Goal: Task Accomplishment & Management: Complete application form

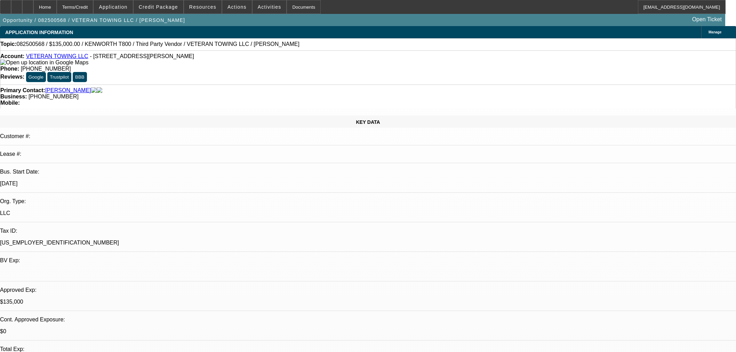
select select "0.1"
select select "0"
select select "6"
select select "0"
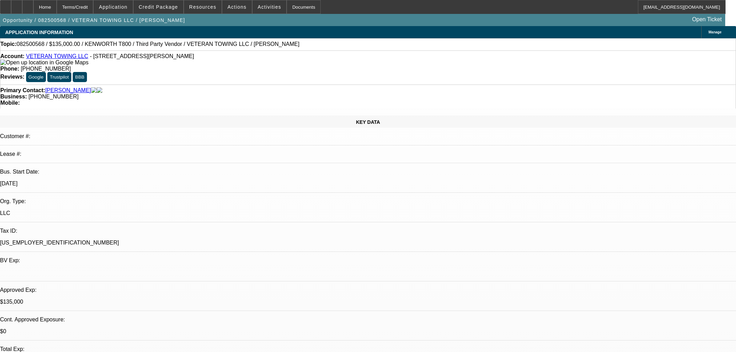
select select "0"
select select "6"
select select "0"
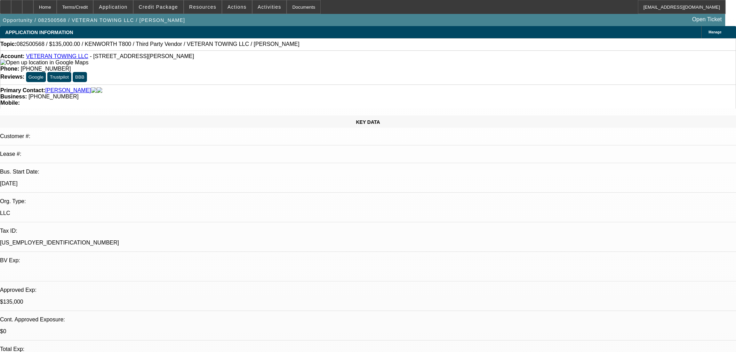
select select "0"
select select "6"
select select "0"
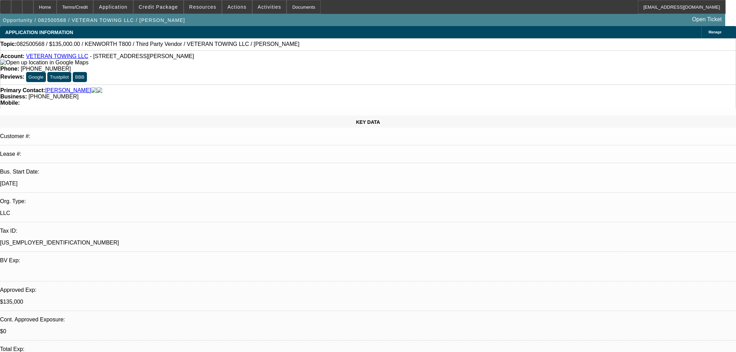
select select "6"
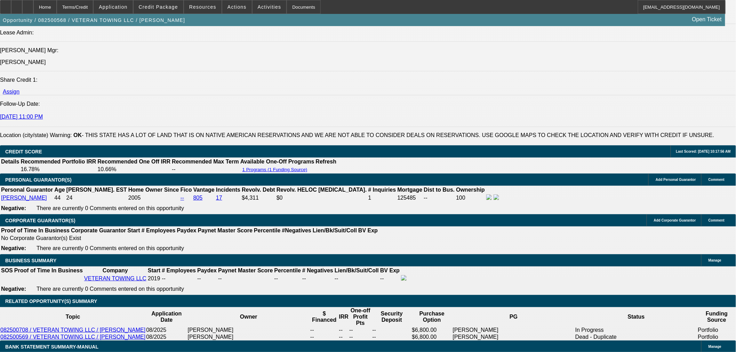
scroll to position [1004, 0]
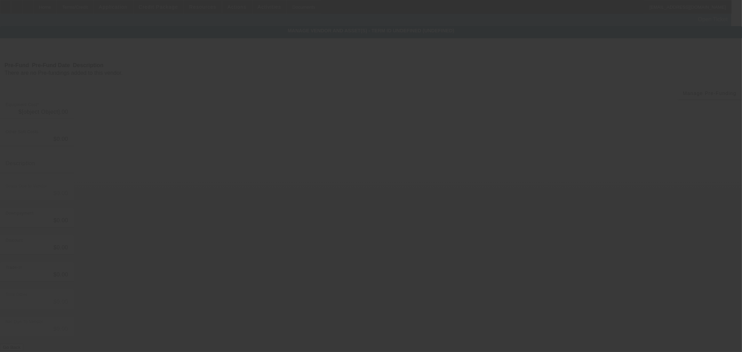
type input "$150,000.00"
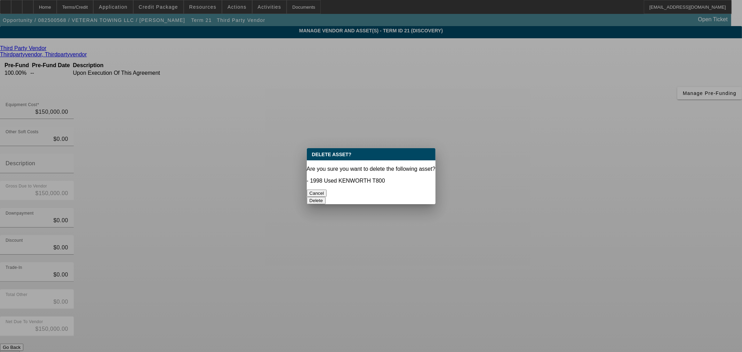
click at [411, 178] on div "Are you sure you want to delete the following asset? - 1998 Used KENWORTH T800" at bounding box center [371, 175] width 129 height 18
drag, startPoint x: 411, startPoint y: 188, endPoint x: 410, endPoint y: 199, distance: 10.9
click at [326, 197] on button "Delete" at bounding box center [316, 200] width 19 height 7
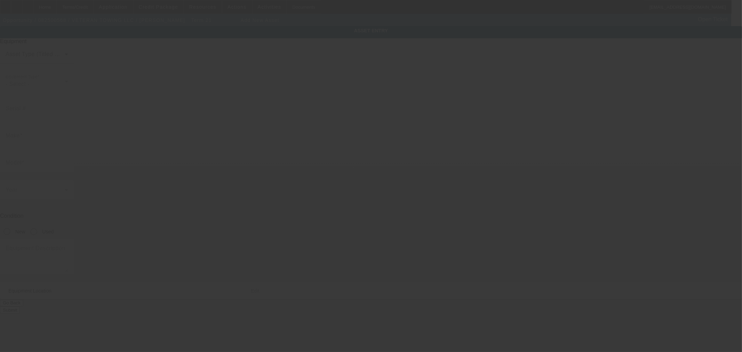
type input "10377 N 2400 Rd"
type input "Weatherford"
type input "73096"
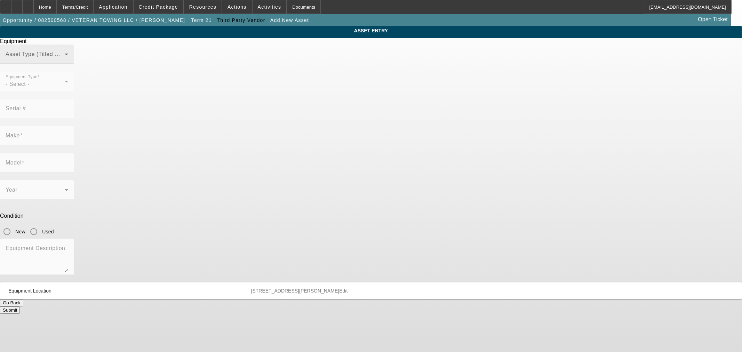
click at [65, 61] on span at bounding box center [35, 57] width 59 height 8
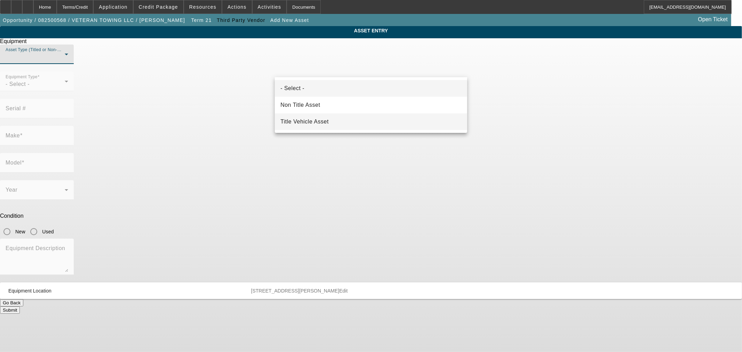
click at [313, 122] on span "Title Vehicle Asset" at bounding box center [304, 122] width 48 height 8
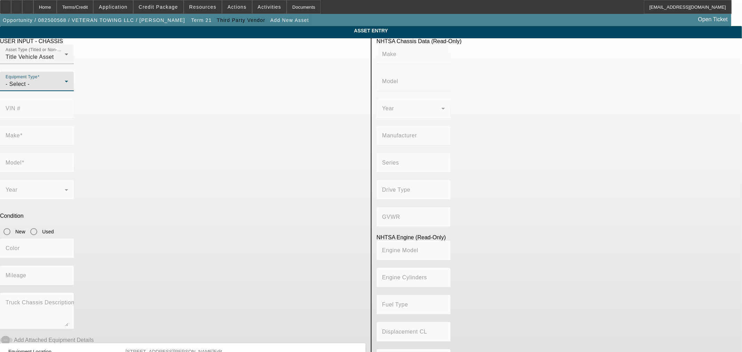
click at [65, 88] on div "- Select -" at bounding box center [35, 84] width 59 height 8
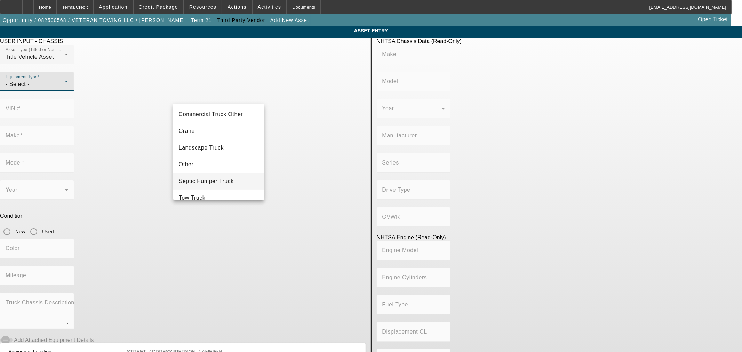
scroll to position [38, 0]
click at [219, 126] on span "Commercial Truck Other" at bounding box center [211, 128] width 64 height 8
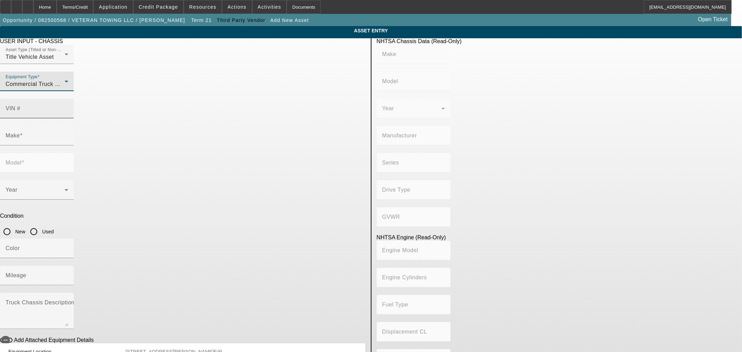
click at [68, 107] on input "VIN #" at bounding box center [37, 111] width 63 height 8
type input "1xpbdp9x3gd332439"
type input "PETERBILT"
type input "579"
type input "PETERBILT MOTORS COMPANY"
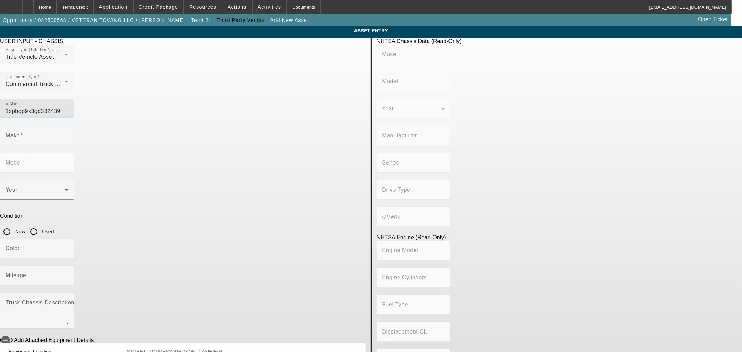
type input "6x4"
type input "Class 8: 33,001 lb and above (14,969 kg and above)"
type input "MX/MX-13"
type input "6"
type input "Diesel"
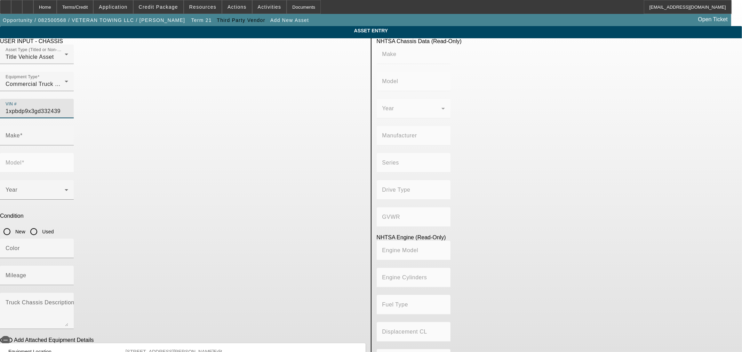
type input "787.20629882204"
type input "12.9"
type input "PETERBILT"
type input "579"
type input "1XPBDP9X3GD332439"
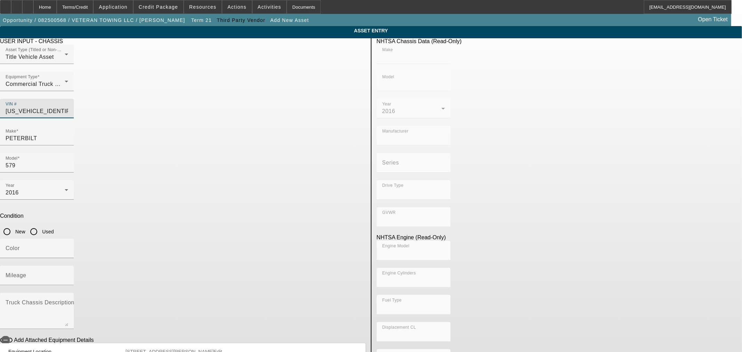
click at [41, 225] on input "Used" at bounding box center [34, 232] width 14 height 14
radio input "true"
click at [68, 274] on input "Mileage" at bounding box center [37, 278] width 63 height 8
type input "PETERBILT"
type input "579"
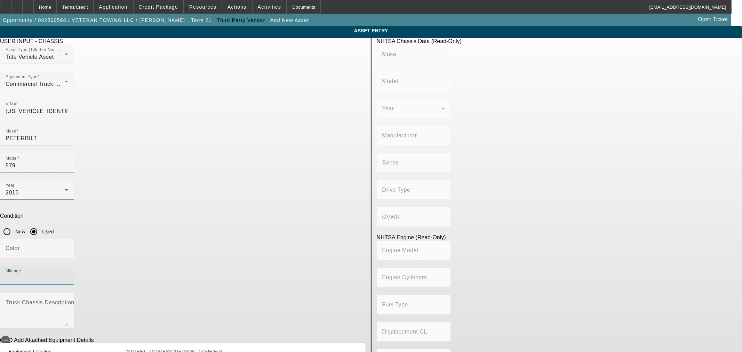
type input "PETERBILT MOTORS COMPANY"
type input "6x4"
type input "Class 8: 33,001 lb and above (14,969 kg and above)"
type input "MX/MX-13"
type input "6"
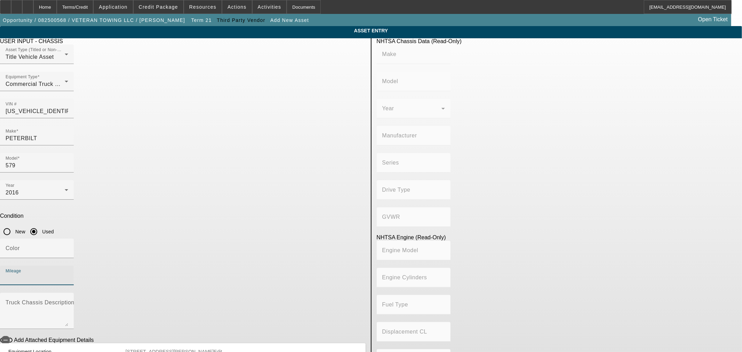
type input "Diesel"
type input "787.20629882204"
type input "12.9"
type input "5"
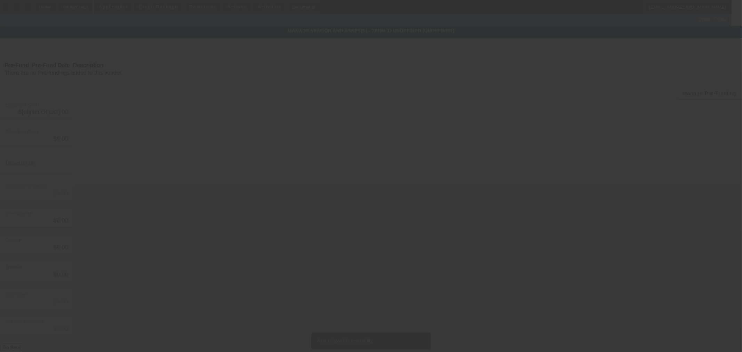
type input "$150,000.00"
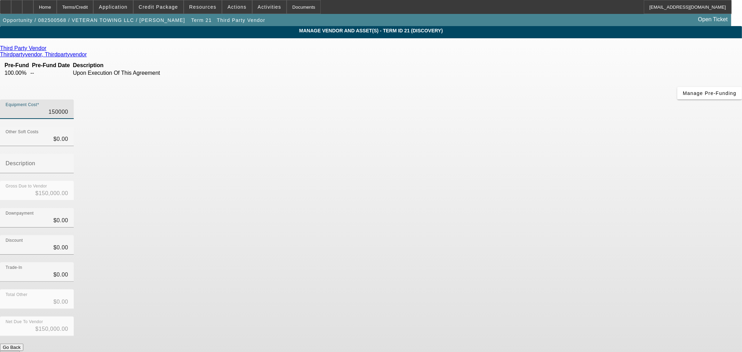
drag, startPoint x: 429, startPoint y: 57, endPoint x: 618, endPoint y: 56, distance: 188.1
click at [618, 56] on app-vendor-asset-manage "MANAGE VENDOR AND ASSET(S) - Term ID 21 (Discovery) Remove Vendor Third Party V…" at bounding box center [371, 212] width 742 height 373
type input "3"
type input "$3.00"
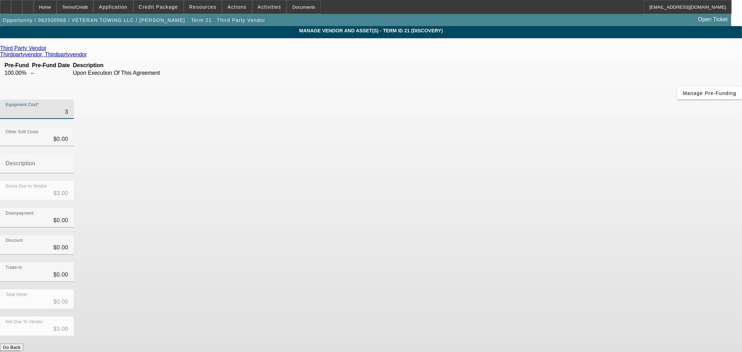
type input "30"
type input "$30.00"
type input "300"
type input "$300.00"
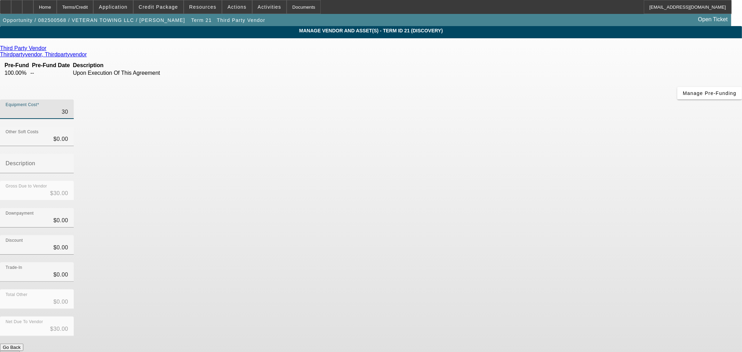
type input "$300.00"
type input "3000"
type input "$3,000.00"
type input "30000"
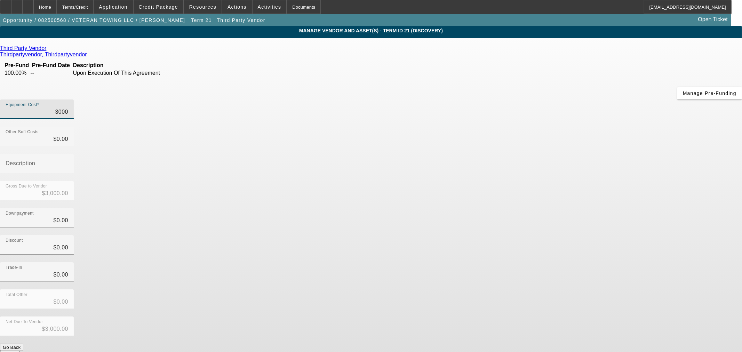
type input "$30,000.00"
click at [510, 208] on div "Downpayment $0.00" at bounding box center [371, 221] width 742 height 27
click at [20, 351] on button "Submit" at bounding box center [10, 354] width 20 height 7
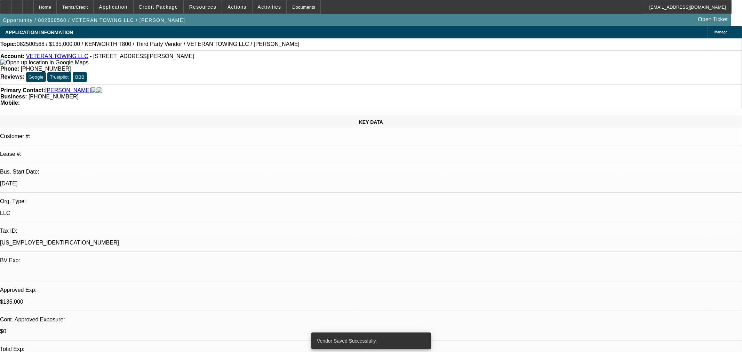
select select "0.1"
select select "0"
select select "6"
select select "0"
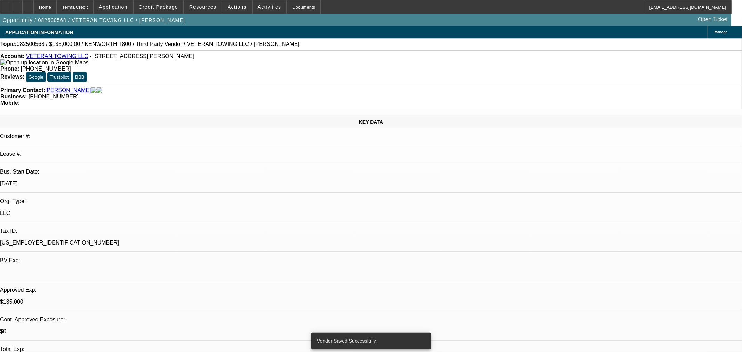
select select "0"
select select "6"
select select "0"
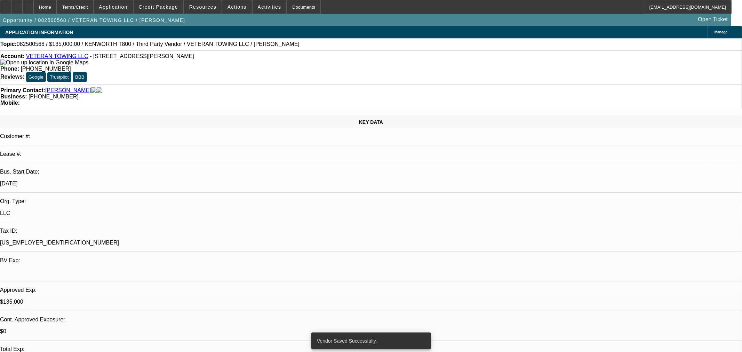
select select "0"
select select "6"
select select "0"
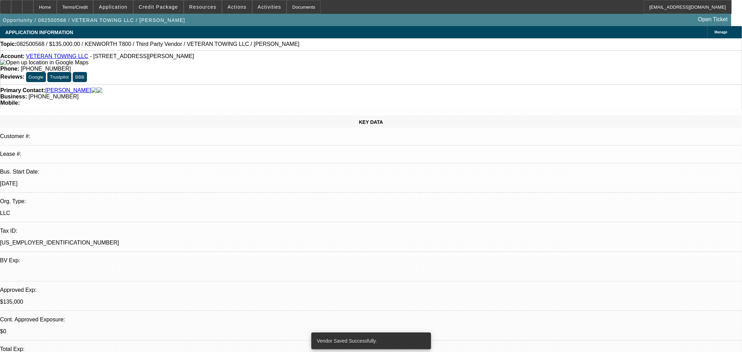
select select "6"
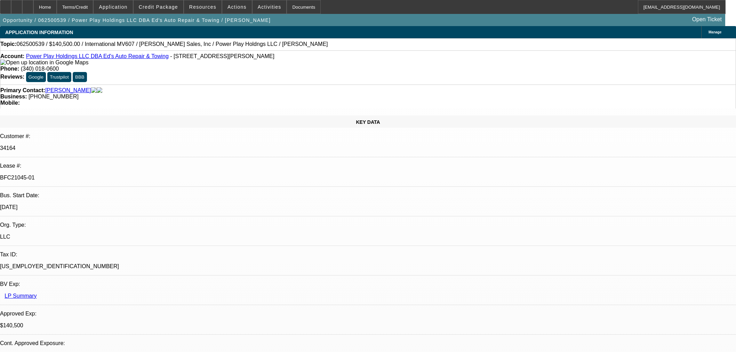
select select "0"
select select "2"
select select "0.1"
select select "4"
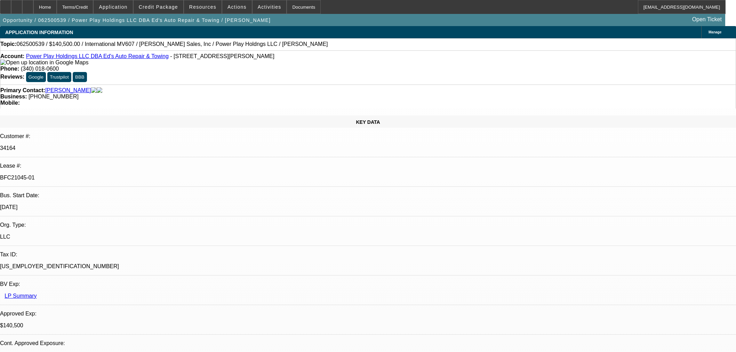
select select "0"
select select "2"
select select "0.1"
select select "4"
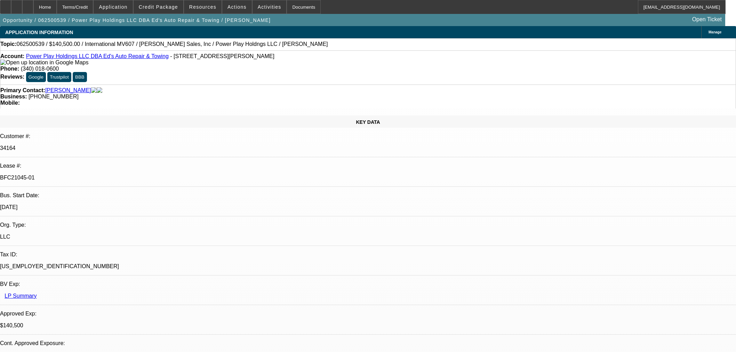
select select "0.1"
select select "2"
select select "0.1"
select select "4"
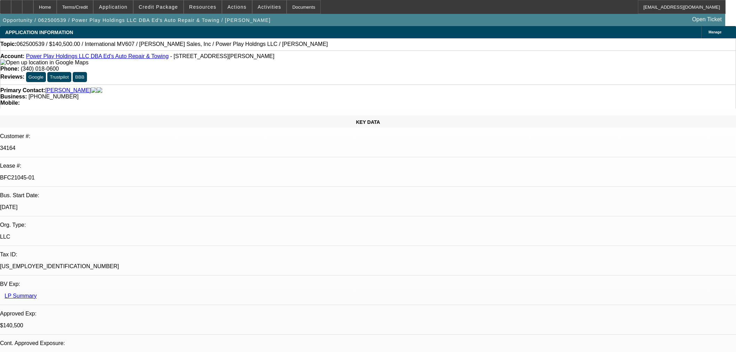
select select "2"
select select "0.1"
select select "4"
click at [28, 5] on icon at bounding box center [28, 5] width 0 height 0
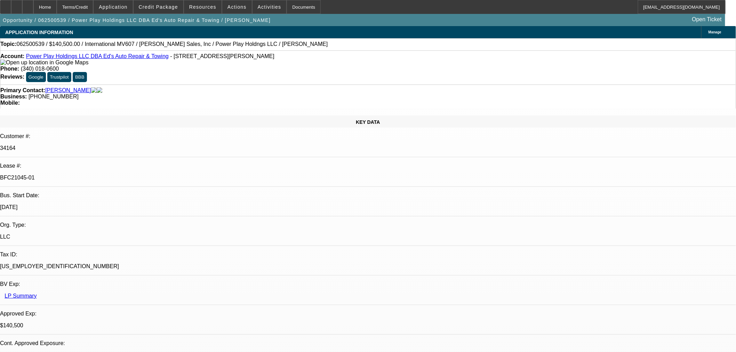
select select "0"
select select "2"
select select "0.1"
select select "0"
select select "2"
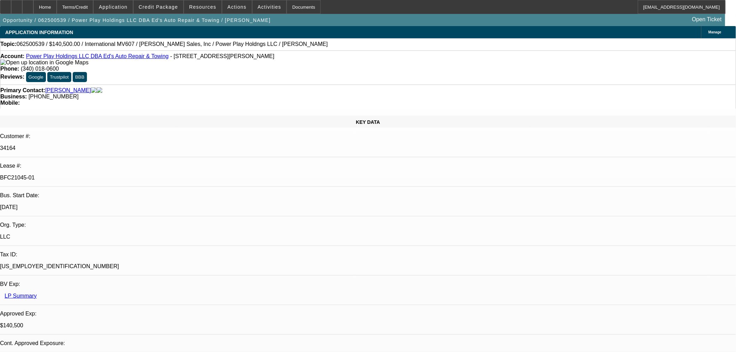
select select "0.1"
select select "2"
select select "0.1"
select select "2"
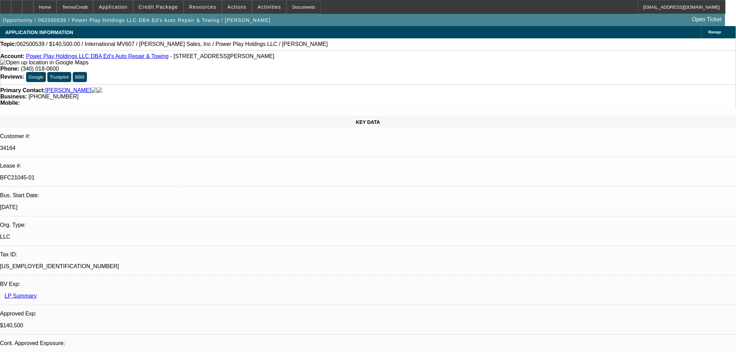
select select "0.1"
select select "2"
select select "4"
select select "2"
select select "4"
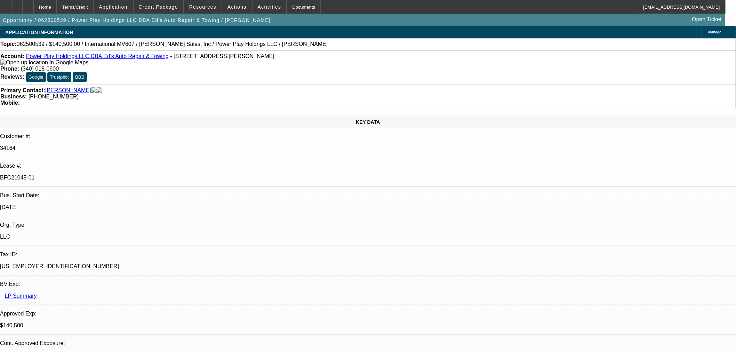
select select "2"
select select "4"
select select "2"
select select "4"
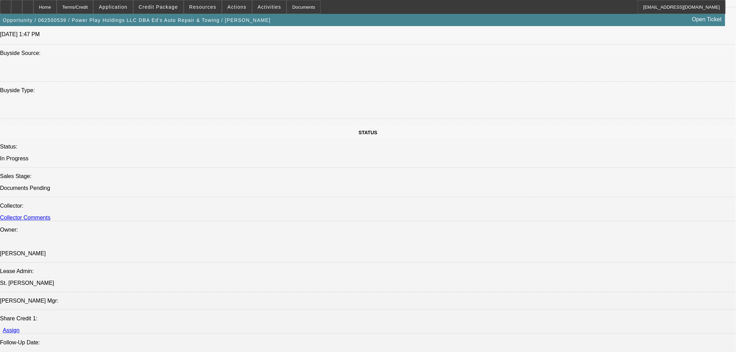
scroll to position [927, 0]
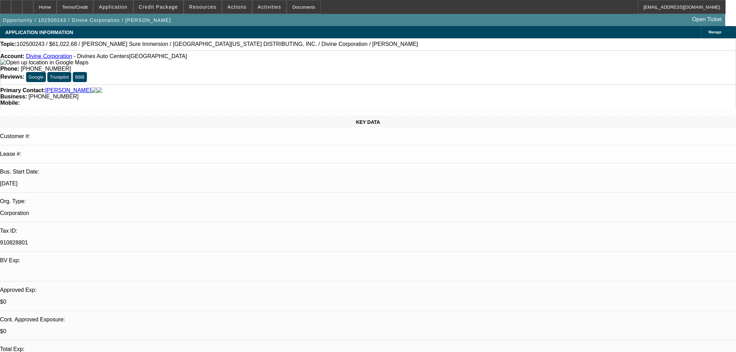
select select "0"
select select "3"
select select "0"
select select "6"
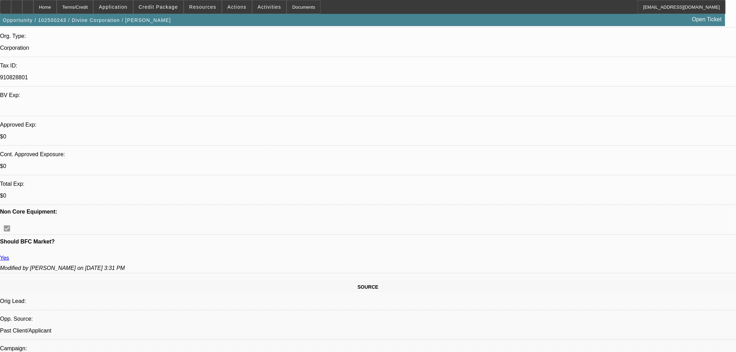
scroll to position [270, 0]
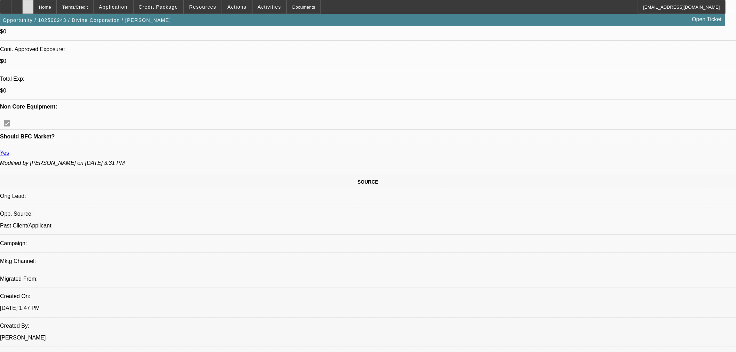
click at [33, 6] on div at bounding box center [27, 7] width 11 height 14
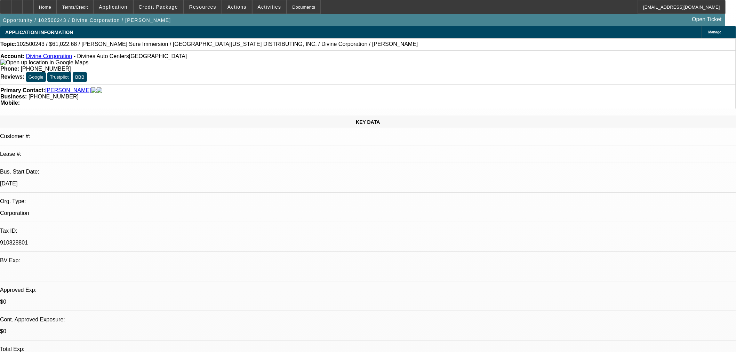
select select "0"
select select "3"
select select "0"
select select "6"
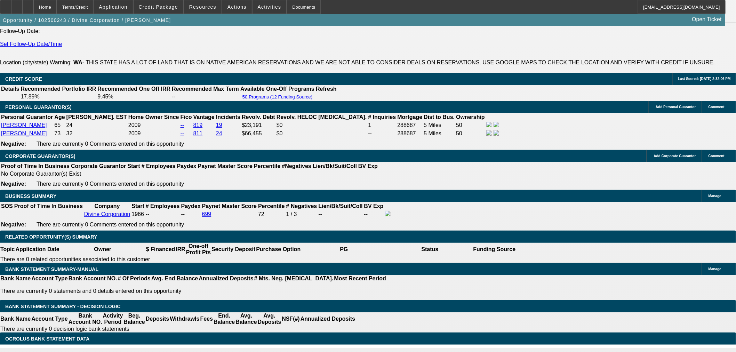
scroll to position [1120, 0]
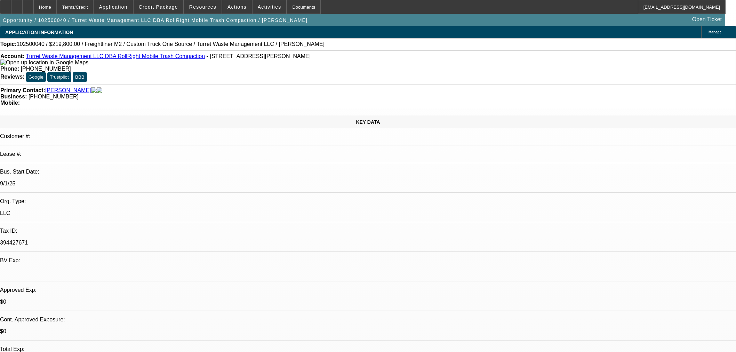
select select "0.2"
select select "2"
select select "0.1"
select select "4"
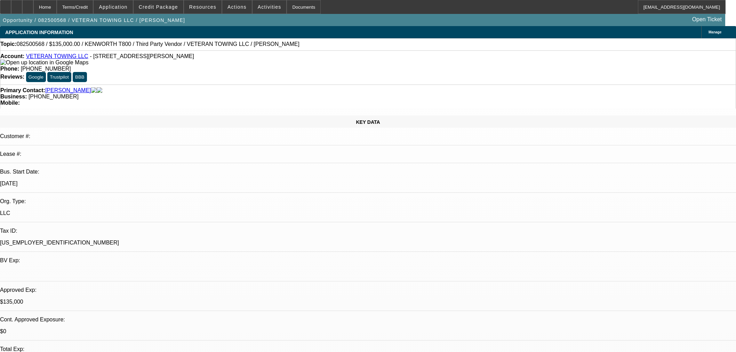
select select "0.1"
select select "0"
select select "6"
select select "0"
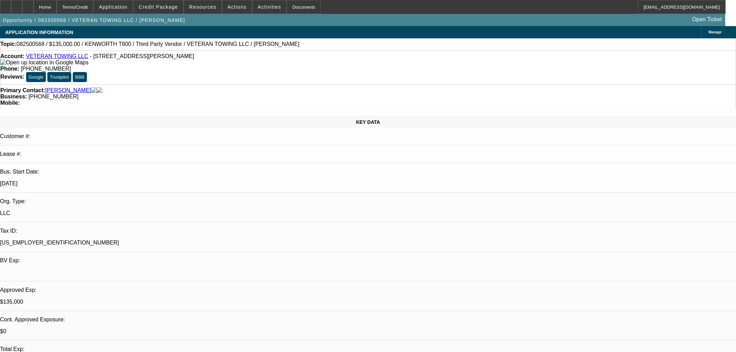
select select "0"
select select "6"
select select "0"
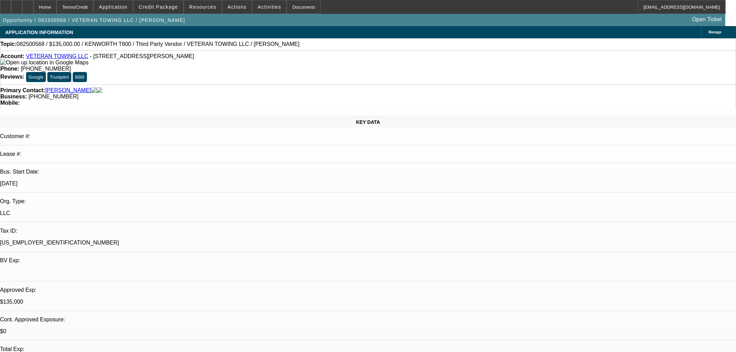
select select "0"
select select "6"
select select "0"
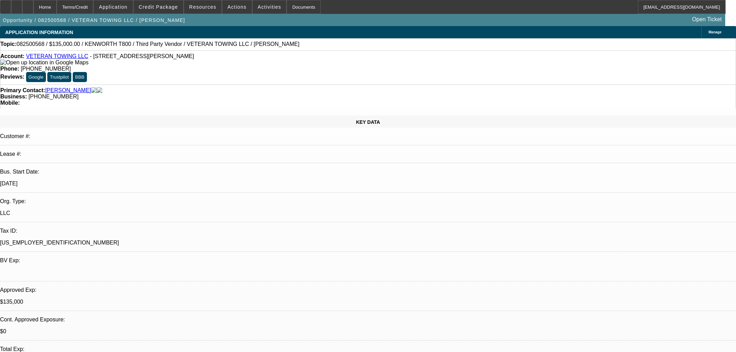
select select "6"
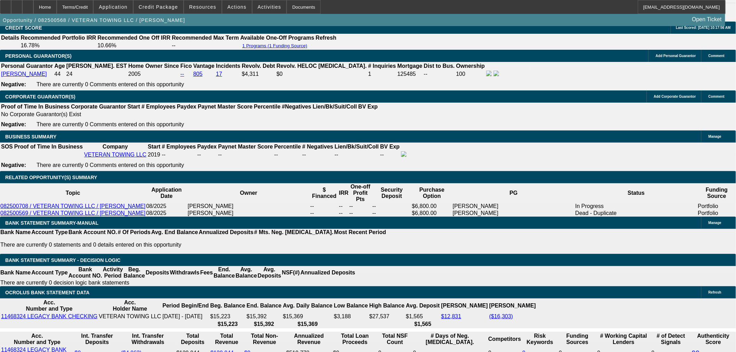
scroll to position [1004, 0]
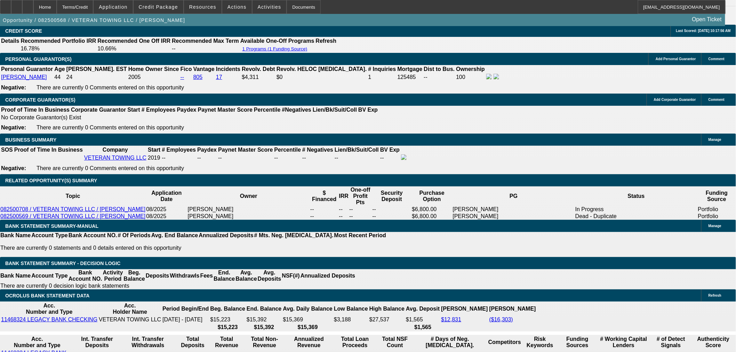
drag, startPoint x: 130, startPoint y: 187, endPoint x: 176, endPoint y: 177, distance: 46.5
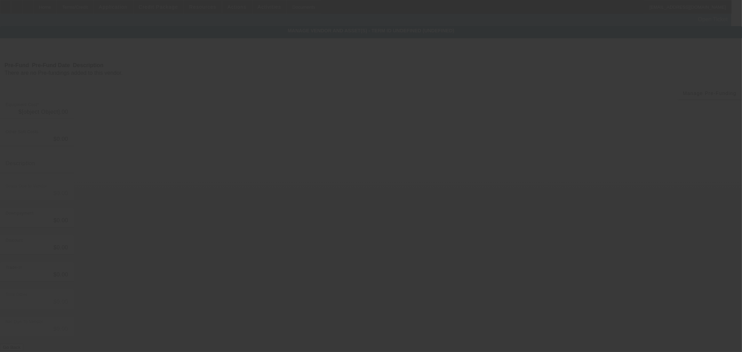
type input "$30,000.00"
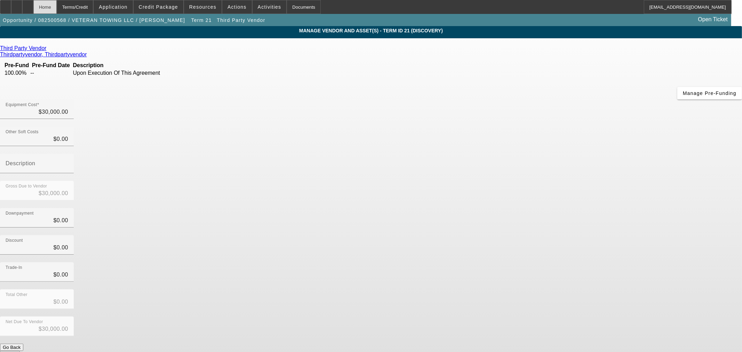
click at [57, 8] on div "Home" at bounding box center [44, 7] width 23 height 14
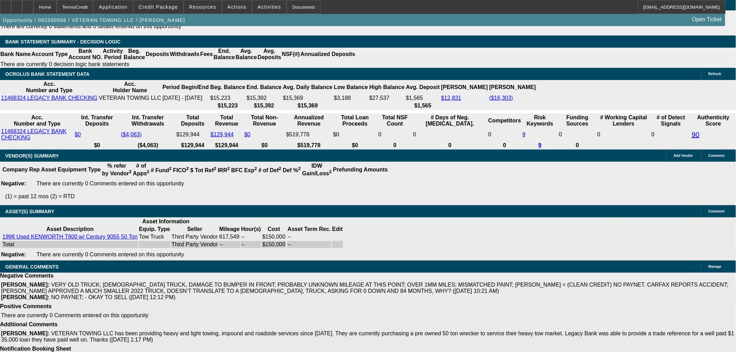
select select "0.1"
select select "0"
select select "6"
select select "0"
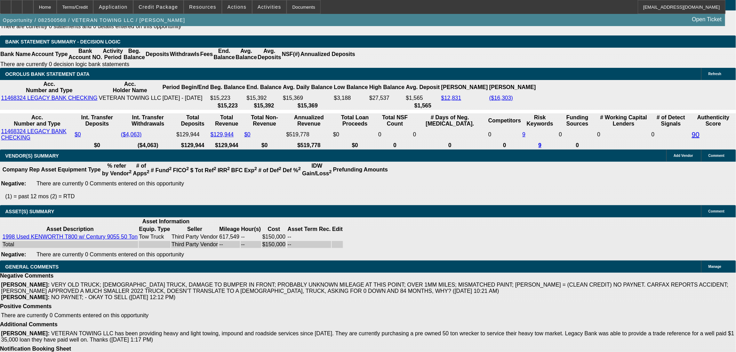
select select "0"
select select "6"
select select "0"
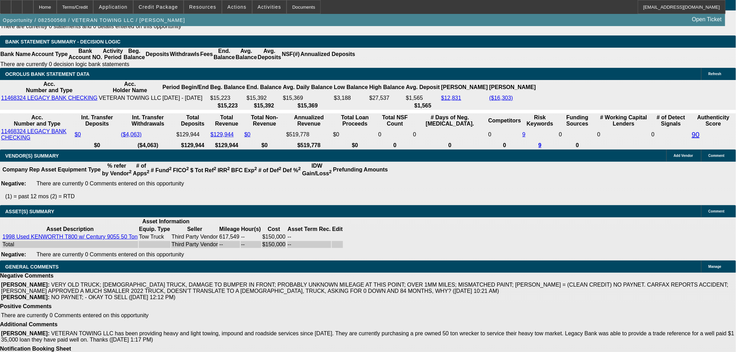
select select "0"
select select "6"
select select "0"
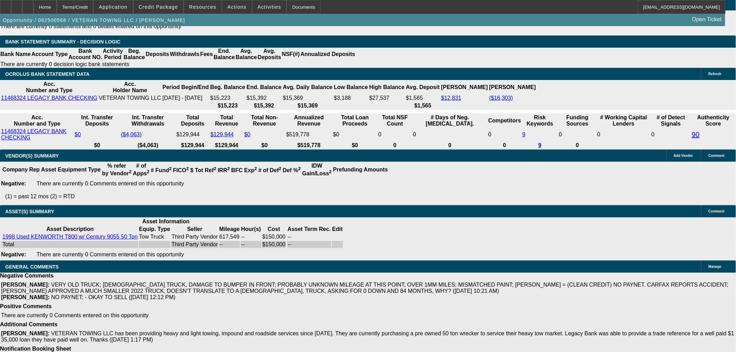
select select "6"
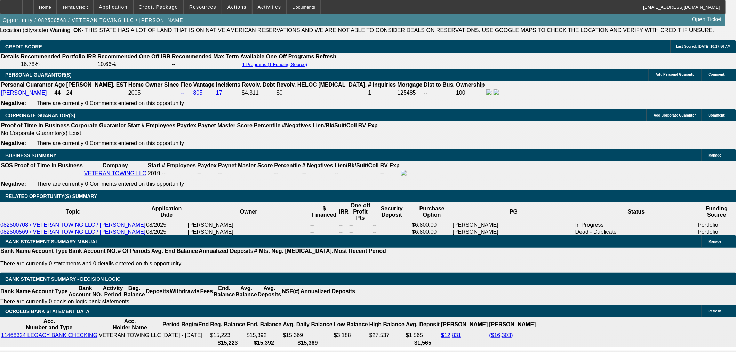
scroll to position [967, 0]
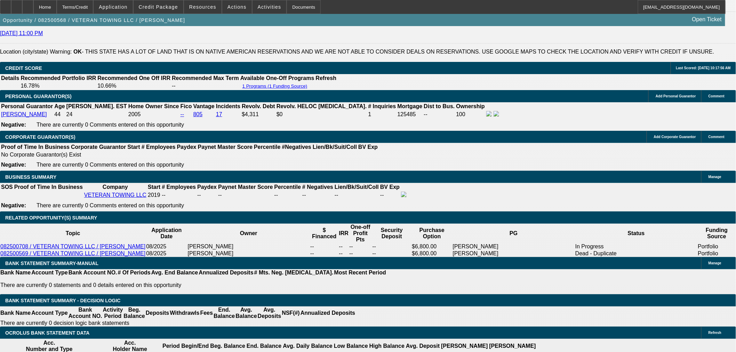
drag, startPoint x: 134, startPoint y: 180, endPoint x: 254, endPoint y: 179, distance: 120.3
type input "$0.00"
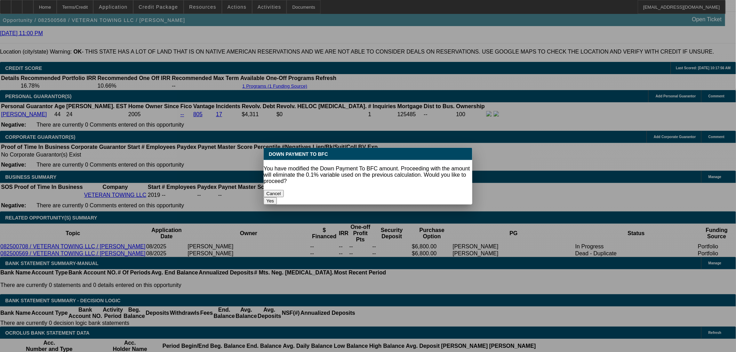
click at [432, 197] on div "Yes" at bounding box center [368, 200] width 209 height 7
click at [277, 197] on button "Yes" at bounding box center [270, 200] width 13 height 7
select select "0"
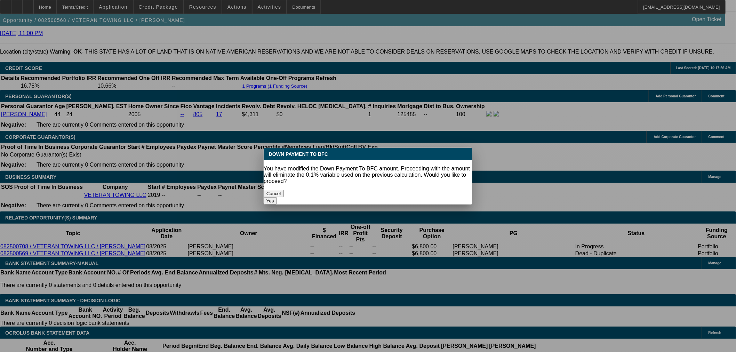
type input "UNKNOWN"
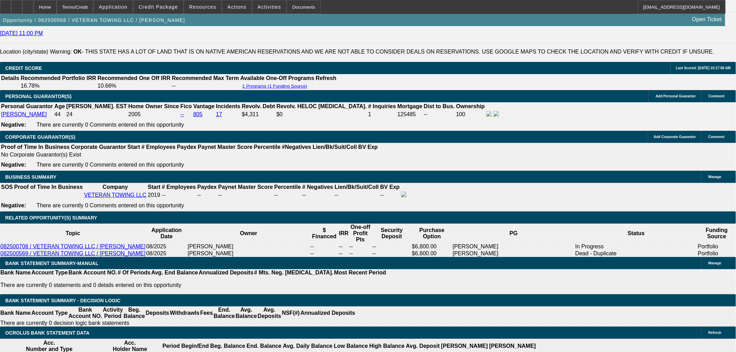
type input "$3,298.89"
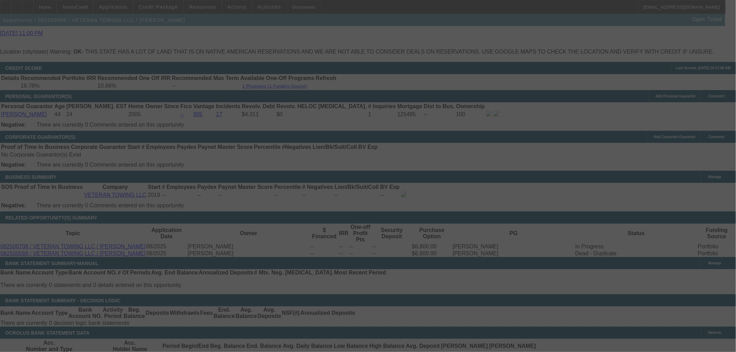
select select "0"
select select "6"
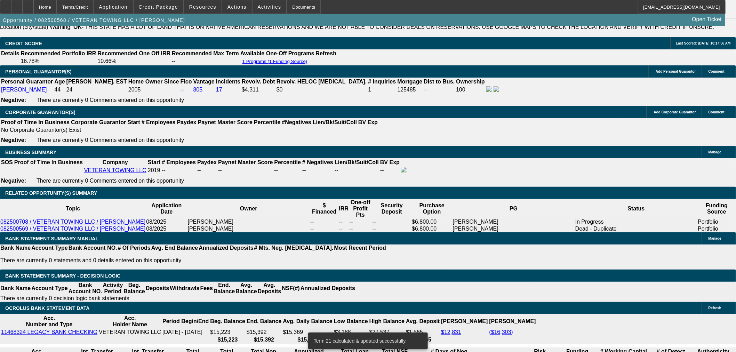
scroll to position [1006, 0]
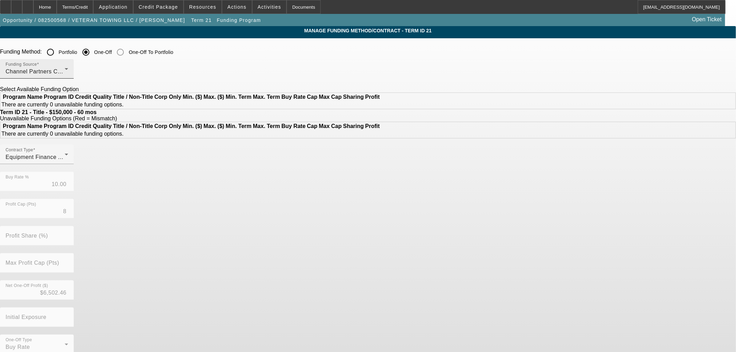
click at [65, 68] on div "Channel Partners Capital LLC (EF)" at bounding box center [35, 71] width 59 height 8
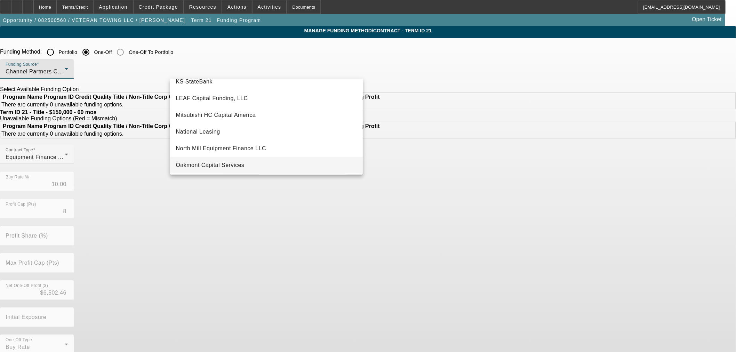
scroll to position [158, 0]
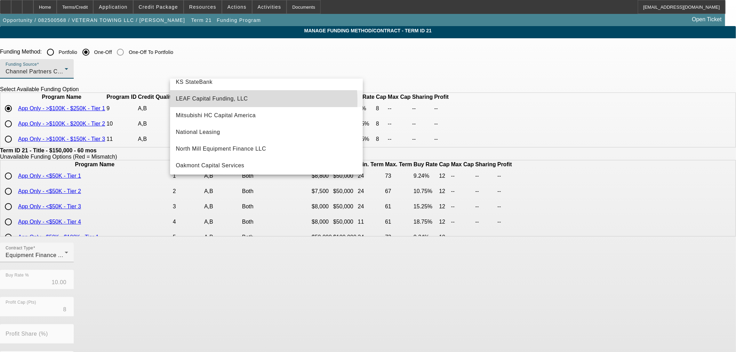
click at [232, 101] on span "LEAF Capital Funding, LLC" at bounding box center [212, 99] width 72 height 8
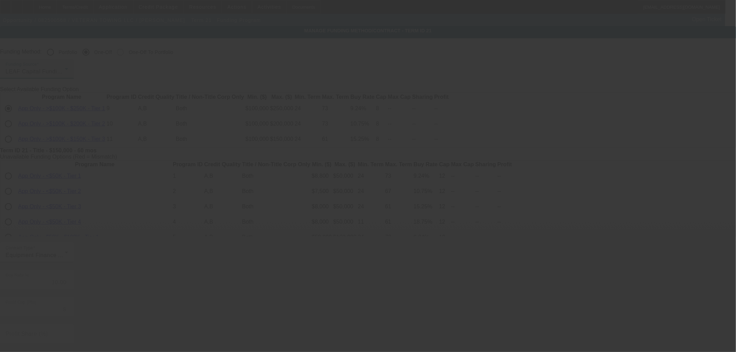
type input "6.67"
type input "6"
type input "50.00"
type input "10"
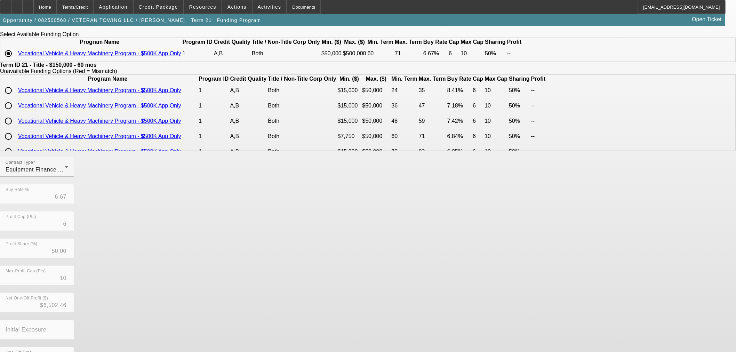
scroll to position [83, 0]
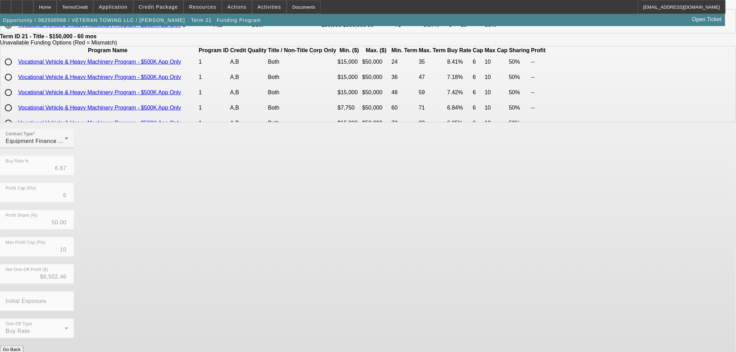
click at [299, 346] on form "Funding Method: Portfolio One-Off One-Off To Portfolio Funding Source LEAF Capi…" at bounding box center [368, 164] width 736 height 405
click at [20, 352] on button "Submit" at bounding box center [10, 356] width 20 height 7
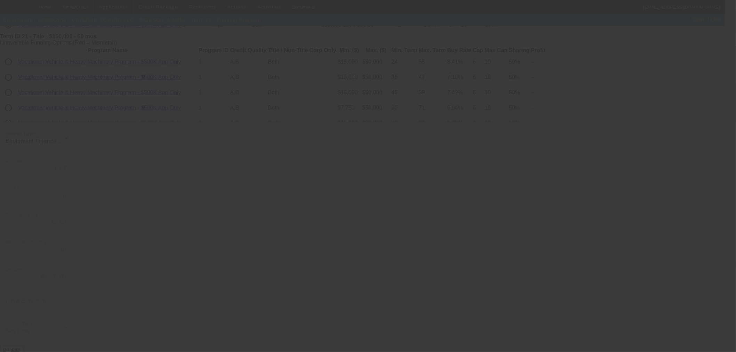
type input "10.00"
type input "8"
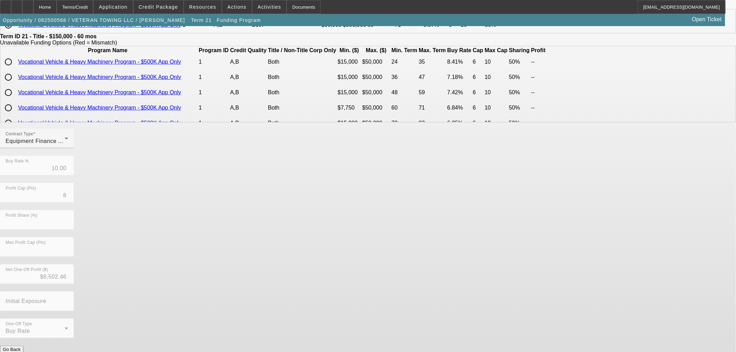
scroll to position [0, 0]
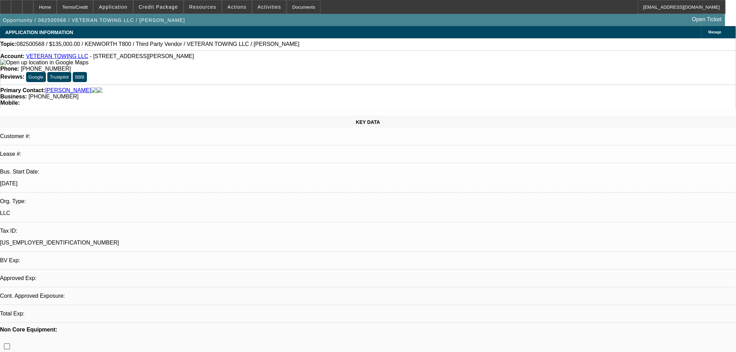
select select "0"
select select "6"
select select "0"
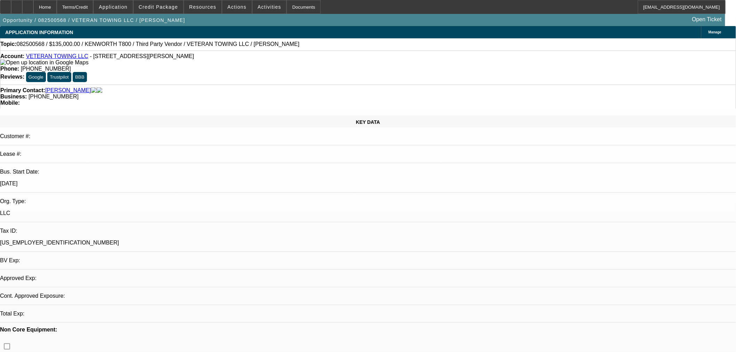
select select "0"
select select "6"
select select "0"
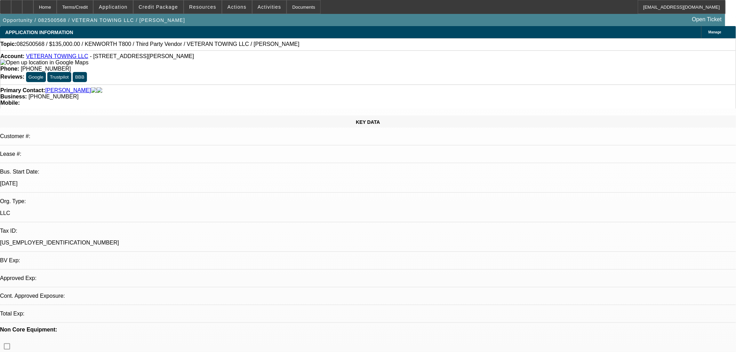
select select "0"
select select "6"
select select "0"
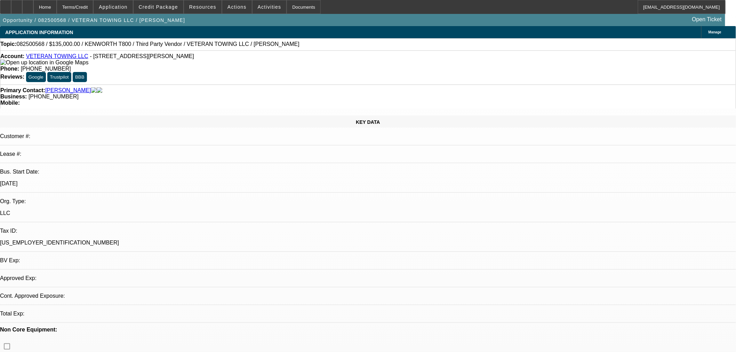
select select "6"
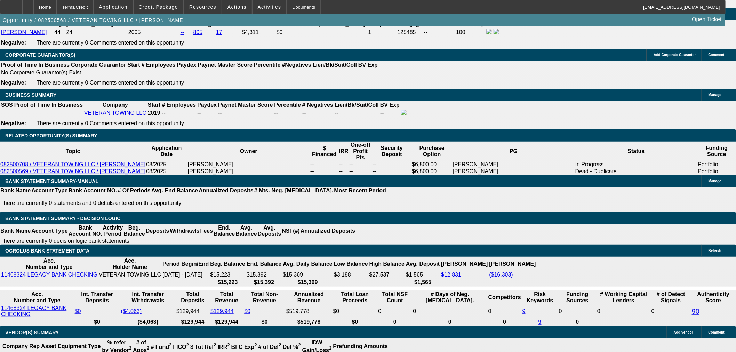
scroll to position [1043, 0]
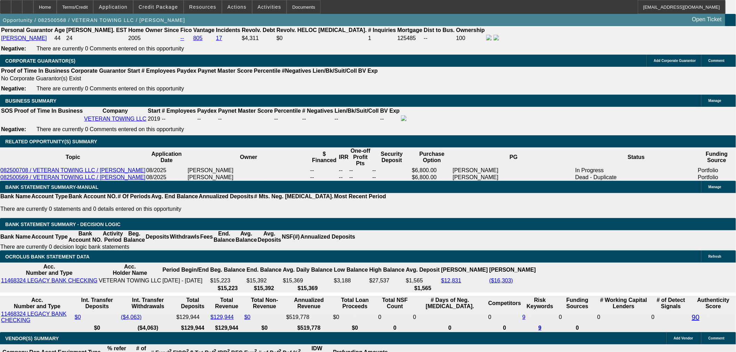
drag, startPoint x: 158, startPoint y: 158, endPoint x: 220, endPoint y: 150, distance: 62.7
type input "UNKNOWN"
type input "9"
type input "$3,113.75"
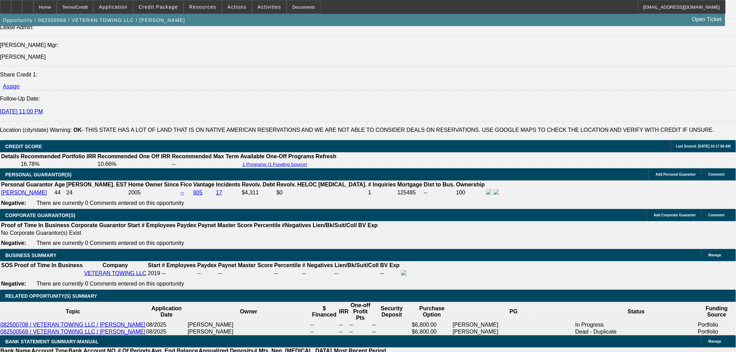
scroll to position [889, 0]
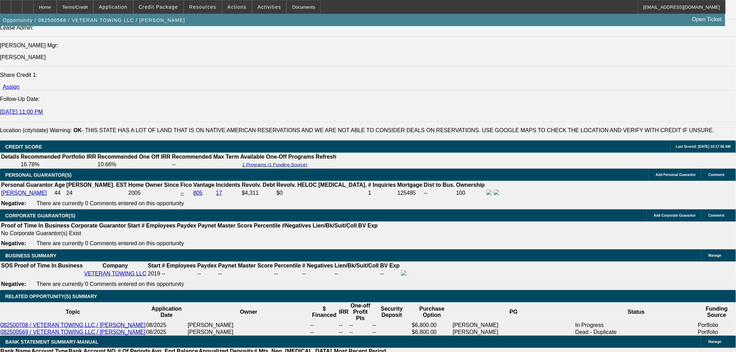
type input "9"
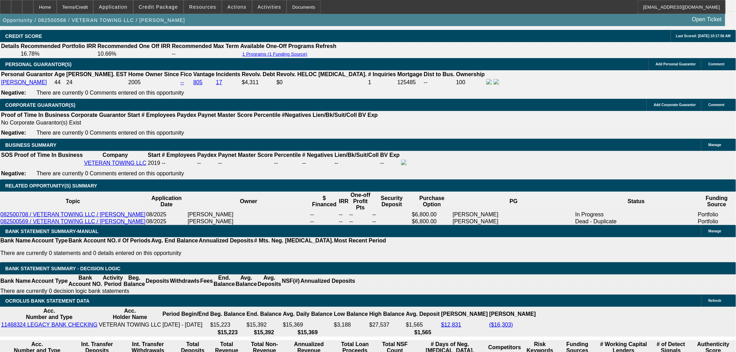
scroll to position [1082, 0]
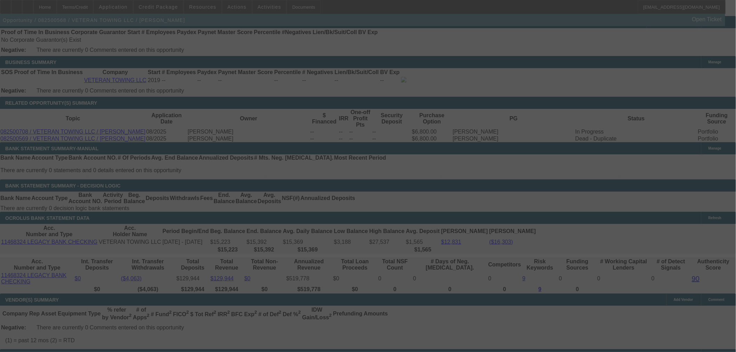
select select "0"
select select "6"
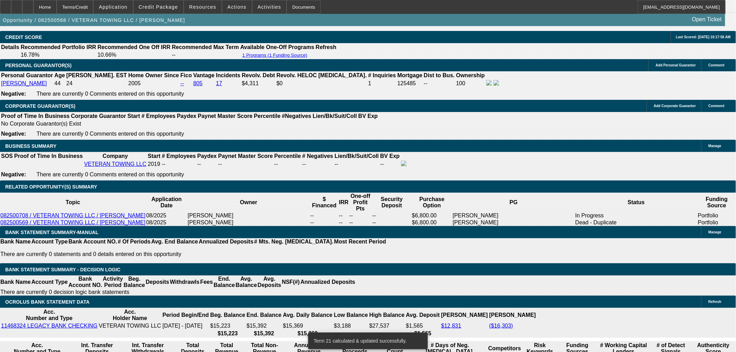
scroll to position [927, 0]
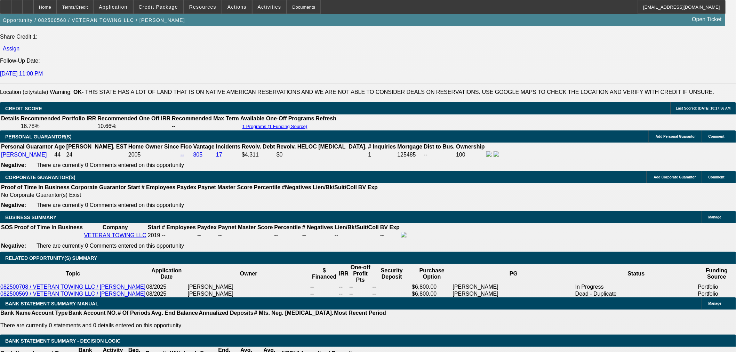
select select "0"
select select "3"
select select "0"
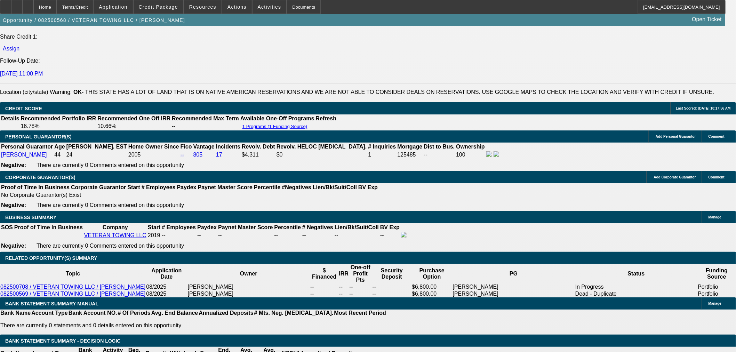
select select "6"
select select "0.1"
select select "2"
select select "0"
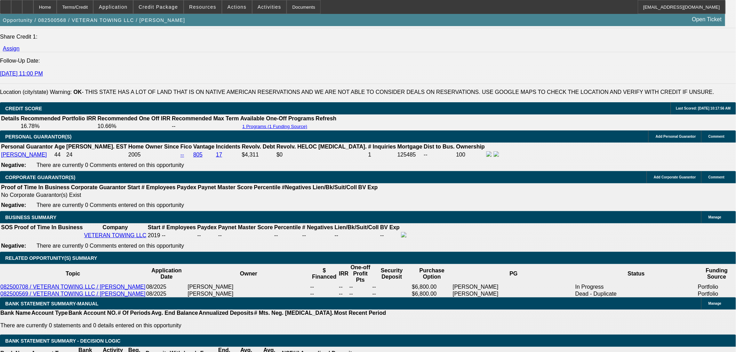
select select "6"
select select "0"
select select "3"
select select "0"
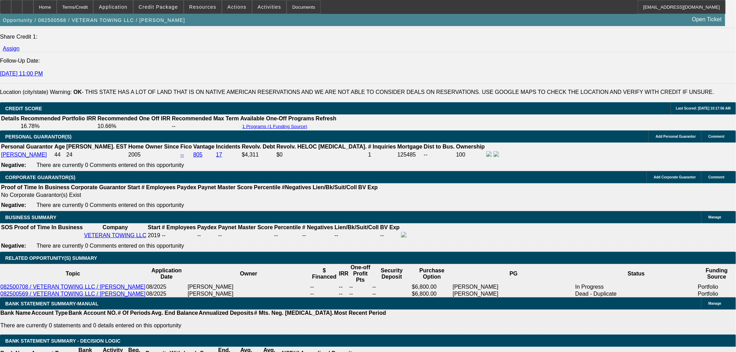
select select "6"
select select "0"
select select "3"
select select "0"
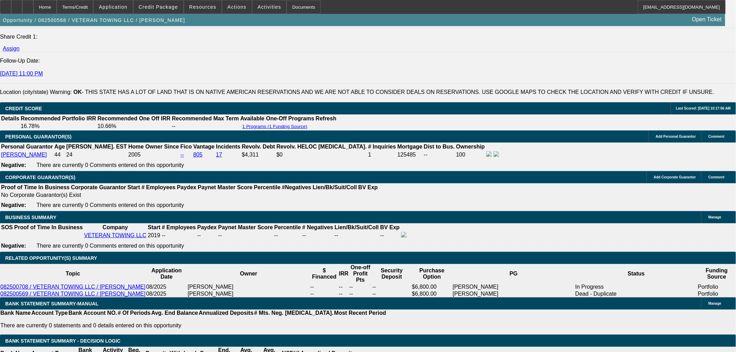
select select "6"
select select "0"
select select "2"
select select "0"
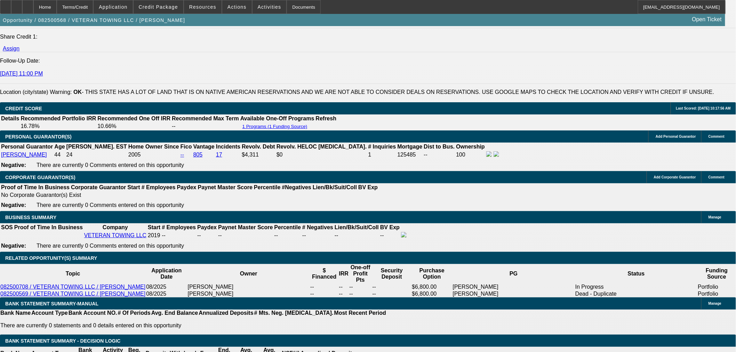
select select "6"
select select "0"
select select "3"
select select "0"
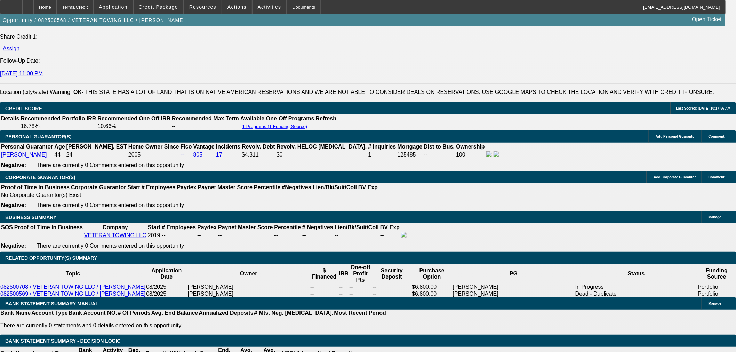
select select "6"
select select "0.1"
select select "0"
select select "3"
select select "0"
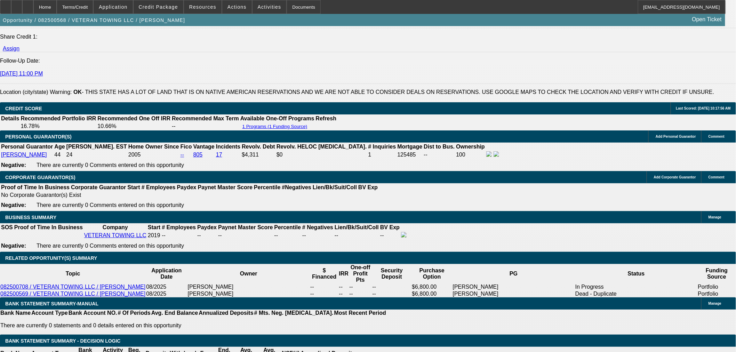
select select "6"
select select "0"
select select "3"
select select "0"
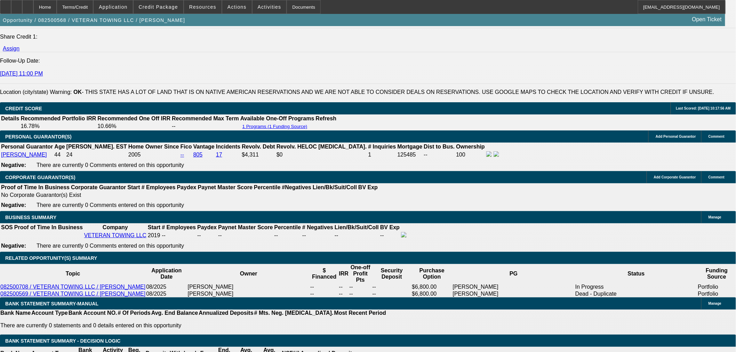
select select "6"
select select "0"
select select "3"
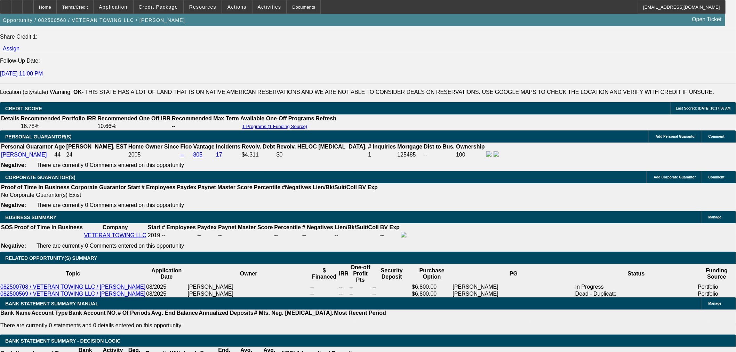
select select "0"
select select "6"
select select "0"
select select "3"
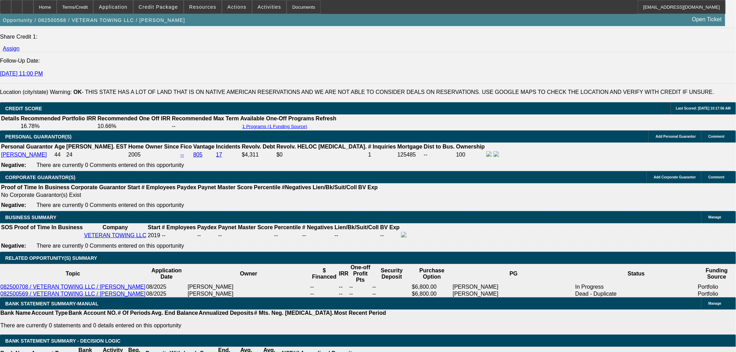
select select "0"
select select "6"
select select "0"
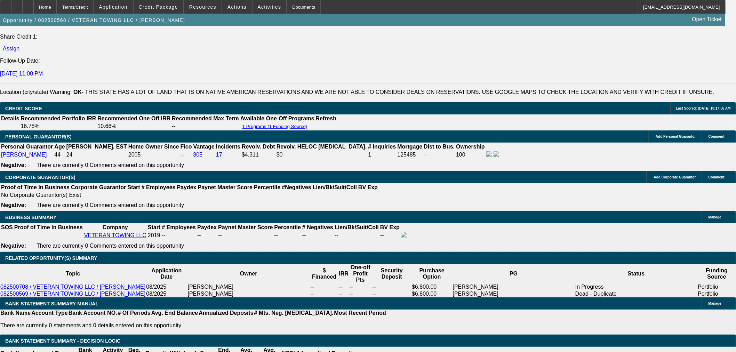
select select "6"
select select "0"
select select "6"
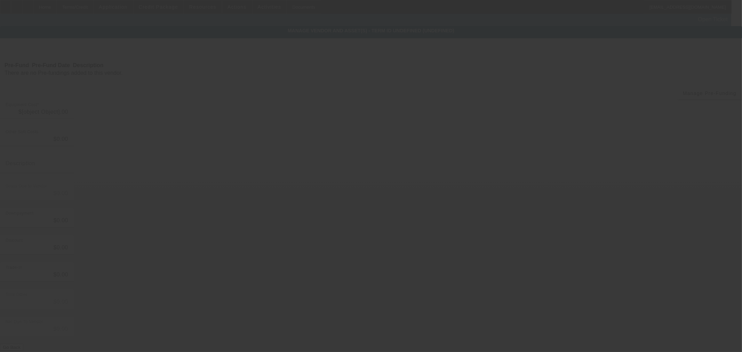
type input "$160,000.00"
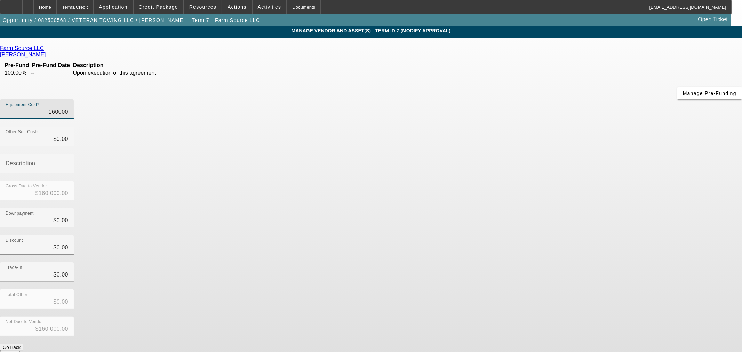
drag, startPoint x: 428, startPoint y: 59, endPoint x: 741, endPoint y: 49, distance: 313.1
click at [735, 49] on app-vendor-asset-manage "MANAGE VENDOR AND ASSET(S) - Term ID 7 (Modify Approval) Remove Vendor Farm Sou…" at bounding box center [371, 212] width 742 height 373
type input "3"
type input "$3.00"
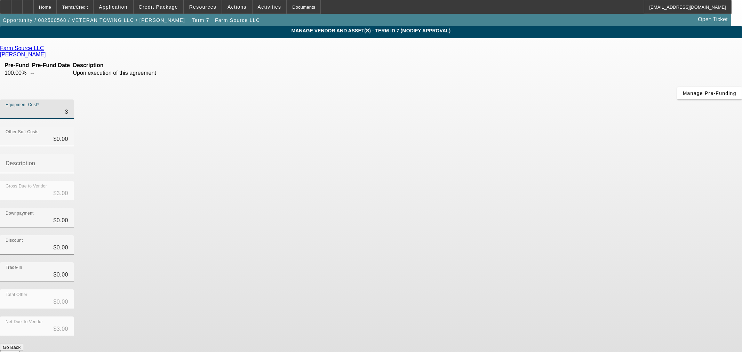
type input "30"
type input "$30.00"
type input "300"
type input "$300.00"
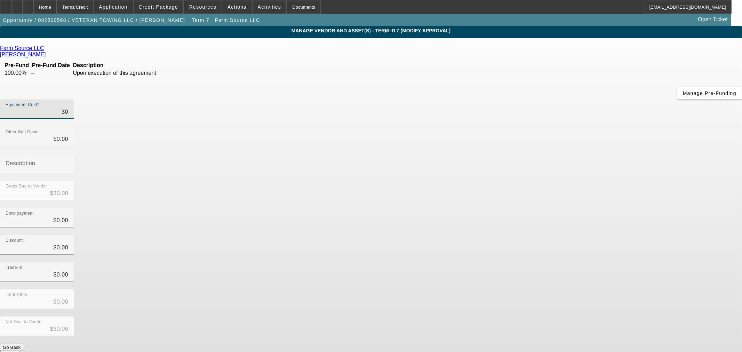
type input "$300.00"
type input "3000"
type input "$3,000.00"
type input "30000"
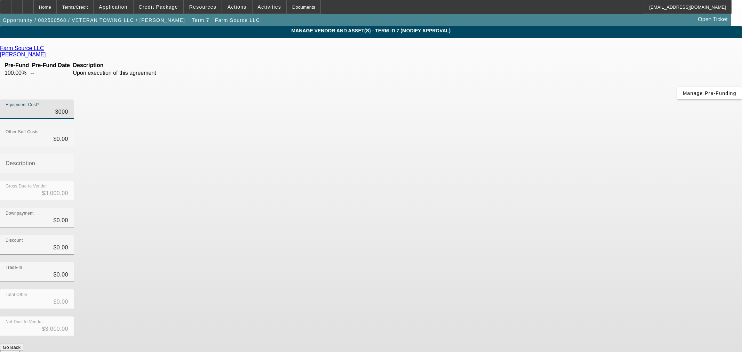
type input "$30,000.00"
click at [576, 151] on app-vendor-asset-manage "MANAGE VENDOR AND ASSET(S) - Term ID 7 (Modify Approval) Remove Vendor Farm Sou…" at bounding box center [371, 212] width 742 height 373
click at [20, 351] on button "Submit" at bounding box center [10, 354] width 20 height 7
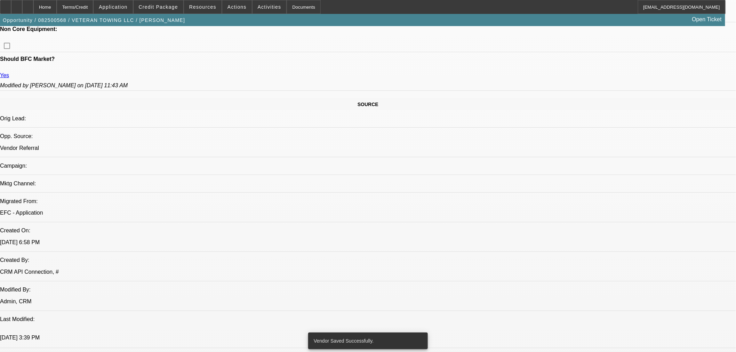
select select "0"
select select "6"
select select "0"
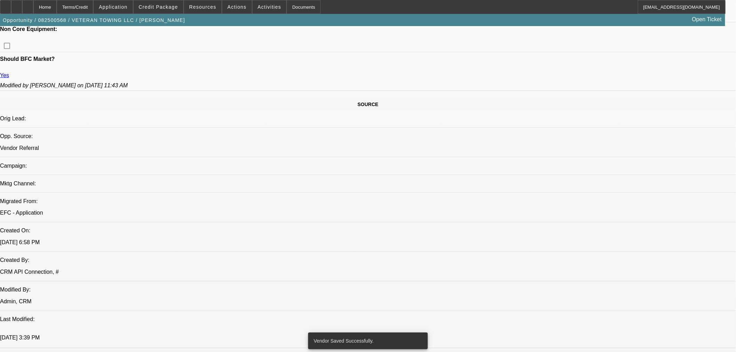
select select "0"
select select "6"
select select "0"
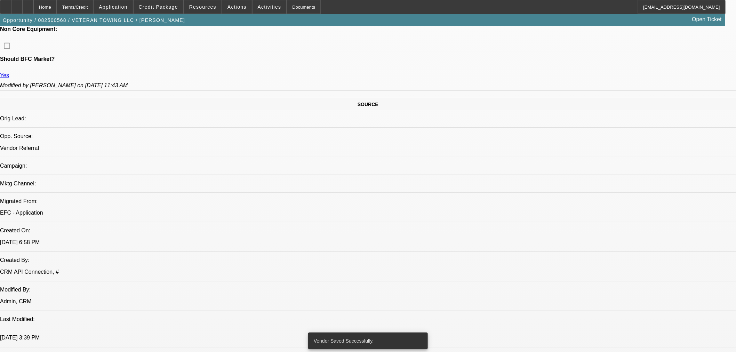
select select "0"
select select "6"
select select "0"
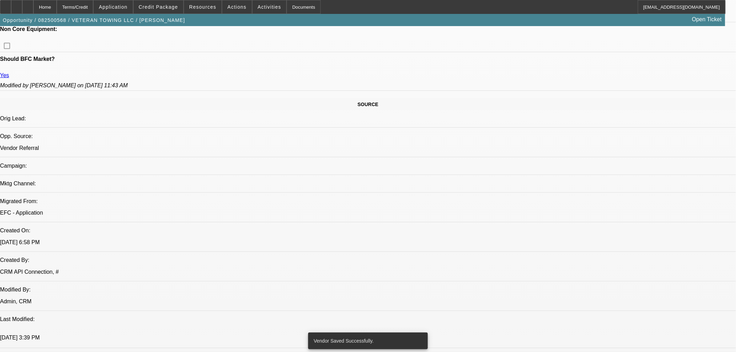
select select "6"
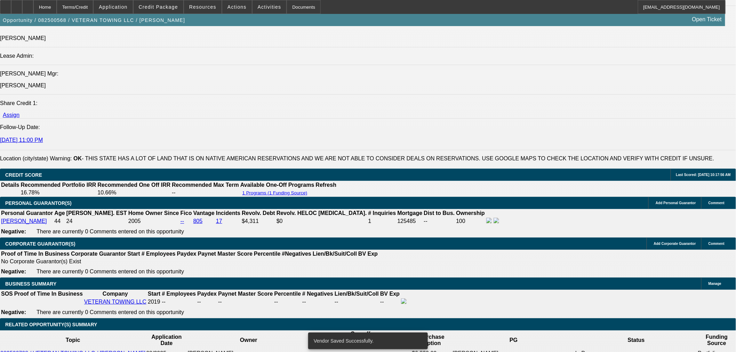
scroll to position [963, 0]
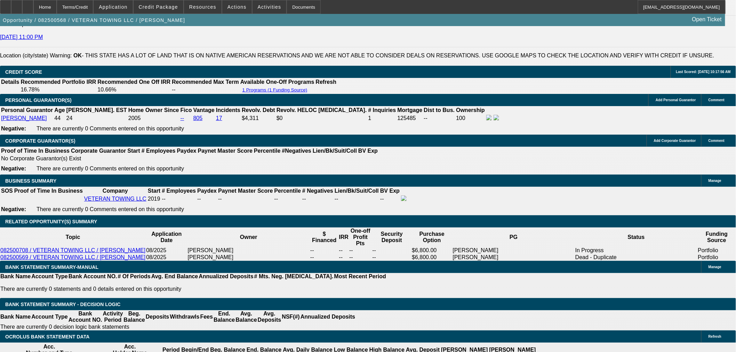
select select "0"
select select "6"
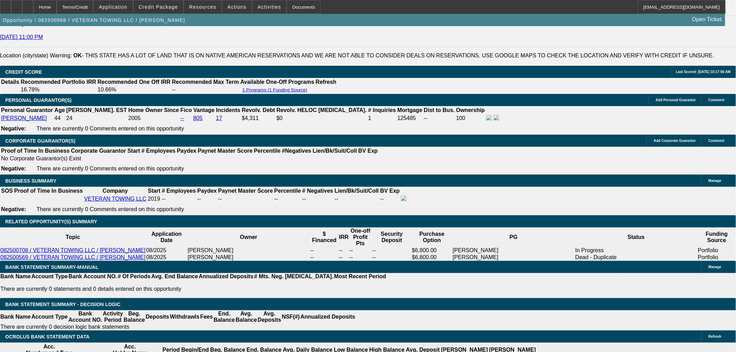
select select "0"
select select "6"
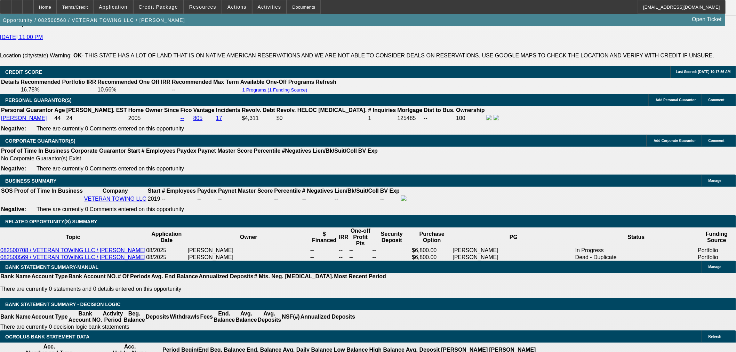
select select "0"
select select "6"
select select "0"
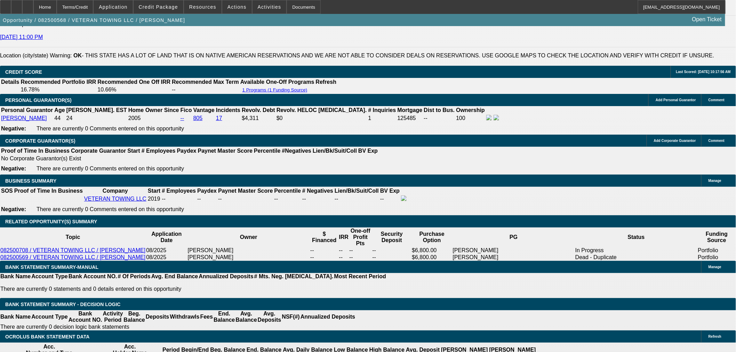
select select "0"
select select "6"
select select "0"
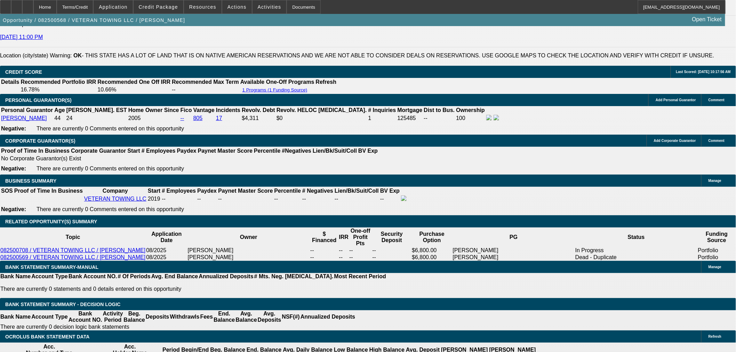
select select "0"
select select "6"
select select "0"
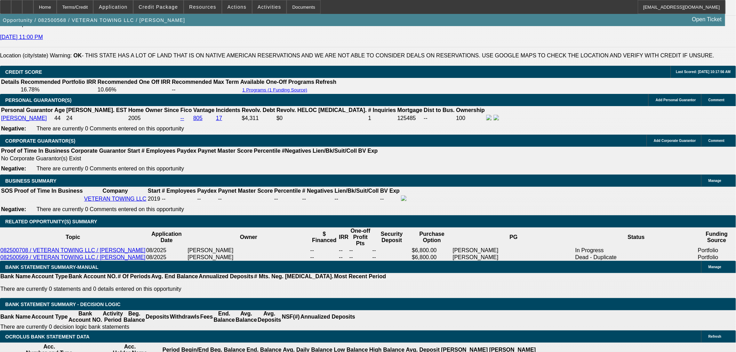
select select "0"
select select "6"
select select "0"
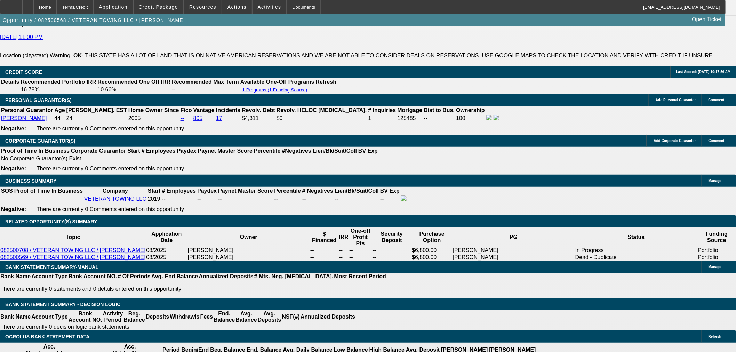
select select "0"
select select "6"
select select "0"
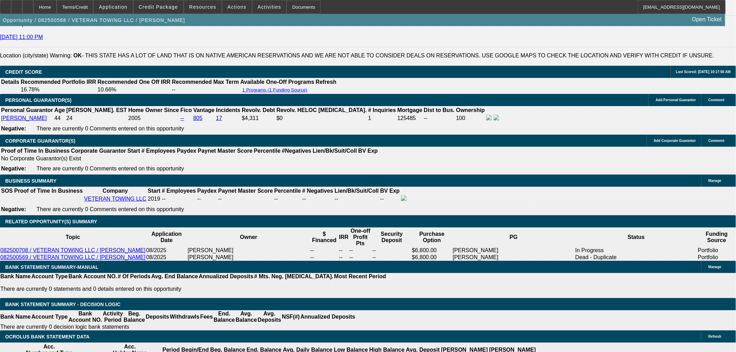
select select "6"
select select "0"
drag, startPoint x: 317, startPoint y: 238, endPoint x: 352, endPoint y: 221, distance: 39.1
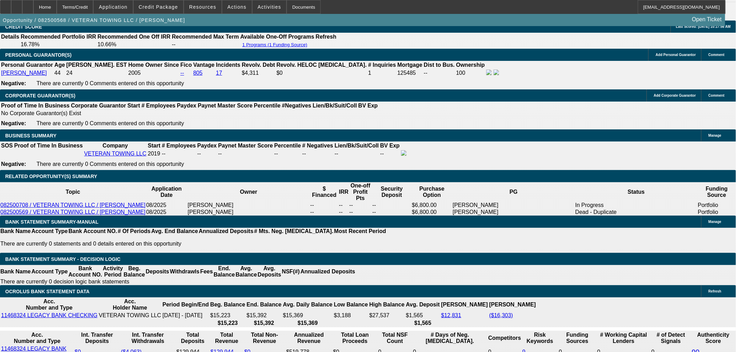
scroll to position [1079, 0]
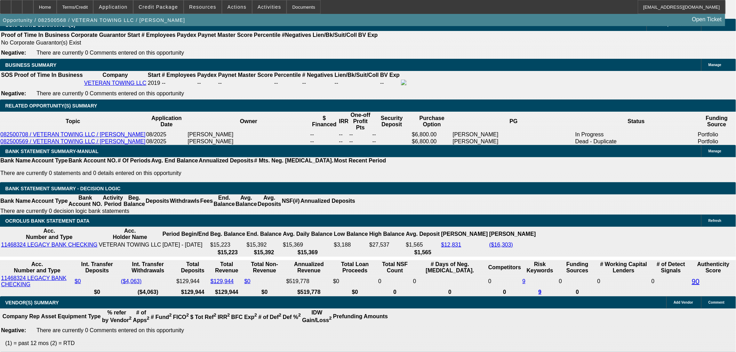
drag, startPoint x: 329, startPoint y: 119, endPoint x: 366, endPoint y: 115, distance: 37.7
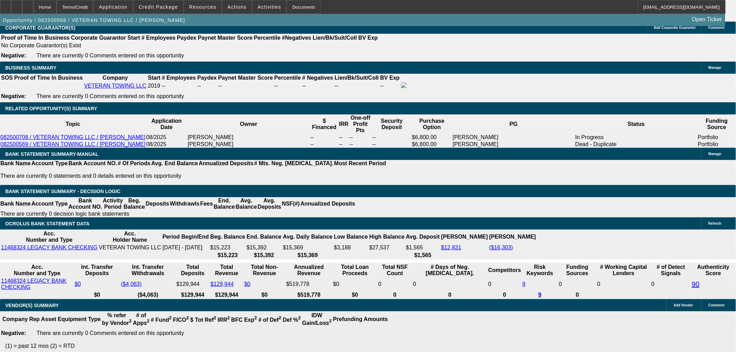
scroll to position [1002, 0]
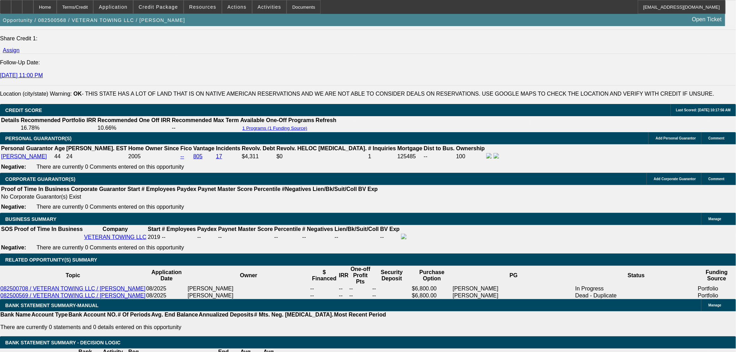
scroll to position [924, 0]
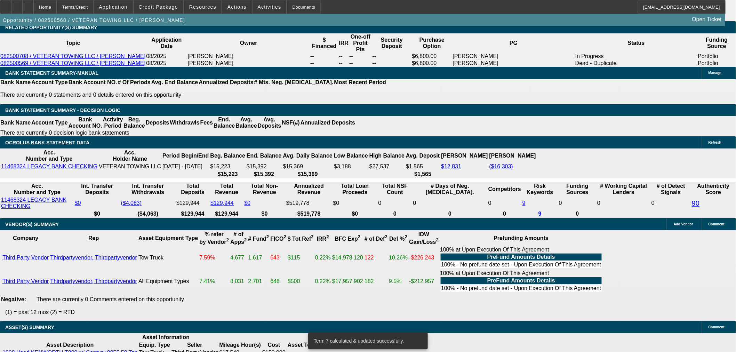
scroll to position [1080, 0]
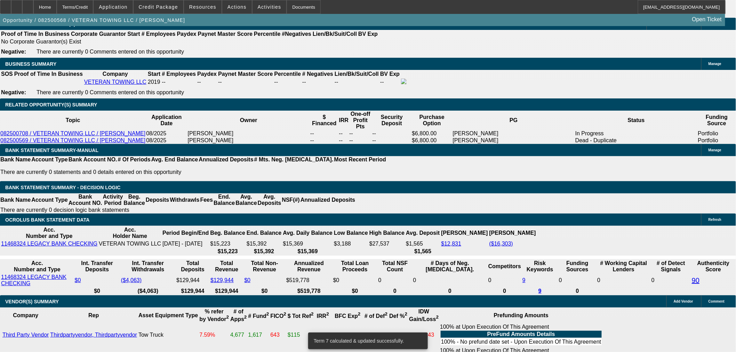
drag, startPoint x: 336, startPoint y: 155, endPoint x: 339, endPoint y: 157, distance: 3.6
drag, startPoint x: 337, startPoint y: 161, endPoint x: 355, endPoint y: 159, distance: 18.5
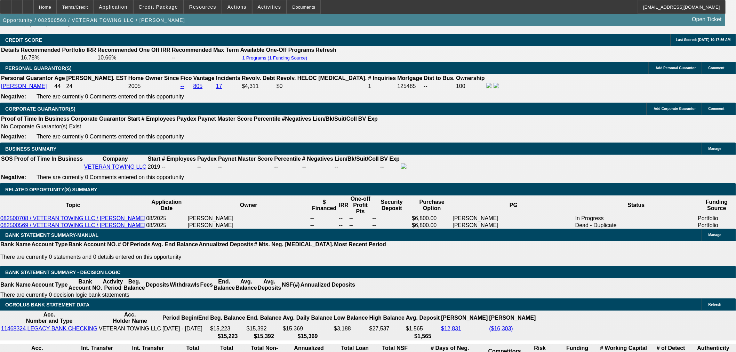
scroll to position [926, 0]
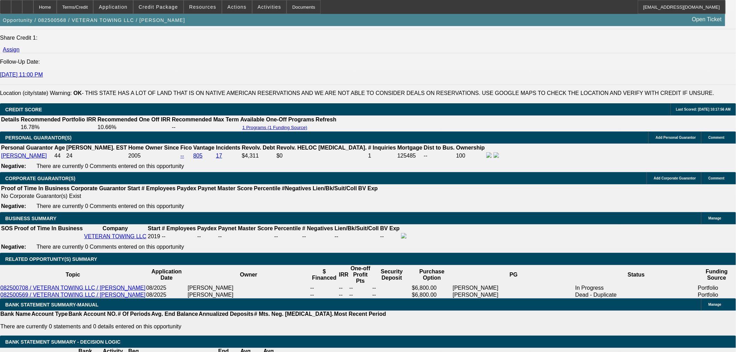
drag, startPoint x: 280, startPoint y: 134, endPoint x: 281, endPoint y: 138, distance: 3.8
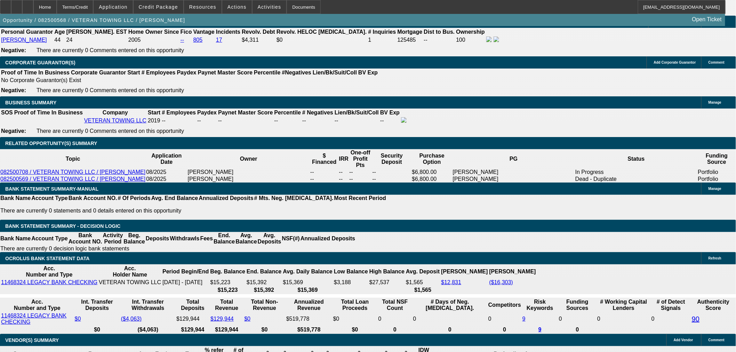
scroll to position [1119, 0]
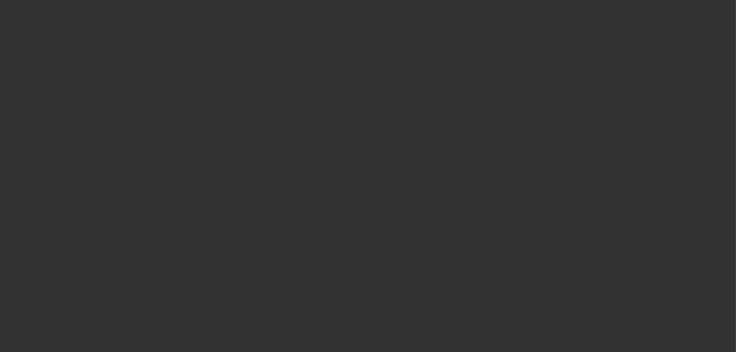
select select "0"
select select "2"
select select "0.1"
select select "4"
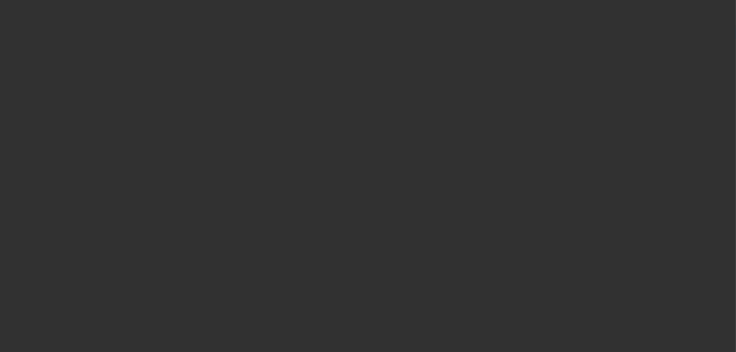
select select "0"
select select "2"
select select "0.1"
select select "4"
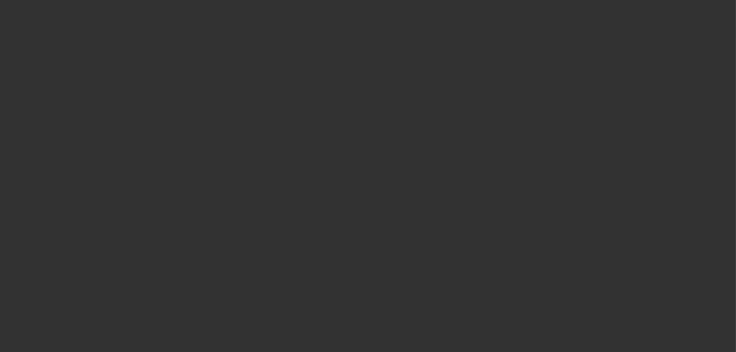
select select "0.1"
select select "2"
select select "0.1"
select select "4"
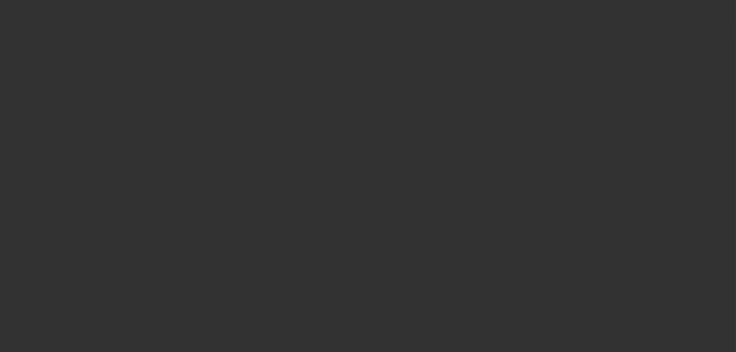
select select "2"
select select "0.1"
select select "4"
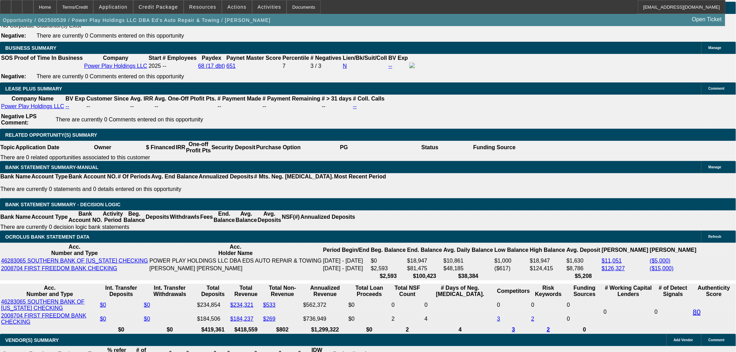
scroll to position [1198, 0]
